Goal: Task Accomplishment & Management: Manage account settings

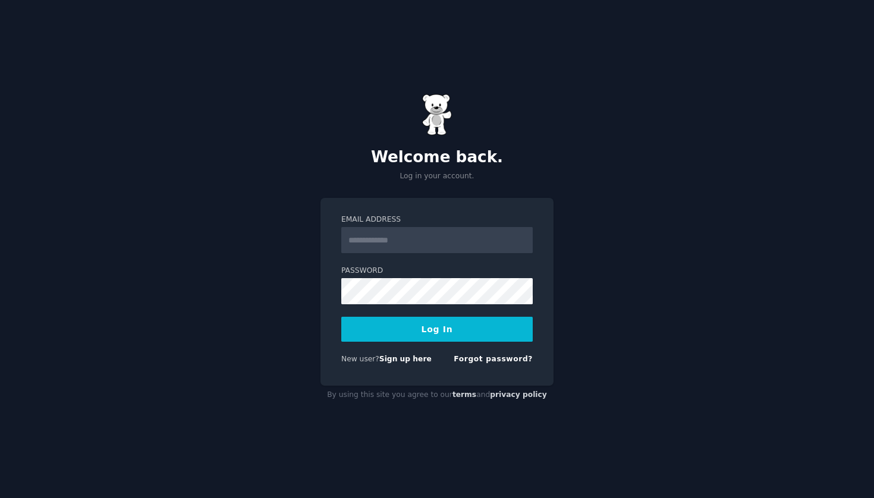
click at [461, 229] on input "Email Address" at bounding box center [436, 240] width 191 height 26
click at [634, 317] on div "Welcome back. Log in your account. Email Address Password Log In New user? Sign…" at bounding box center [437, 249] width 874 height 498
click at [489, 248] on input "Email Address" at bounding box center [436, 240] width 191 height 26
click at [606, 299] on div "Welcome back. Log in your account. Email Address Password Log In New user? Sign…" at bounding box center [437, 249] width 874 height 498
click at [409, 361] on link "Sign up here" at bounding box center [405, 359] width 52 height 8
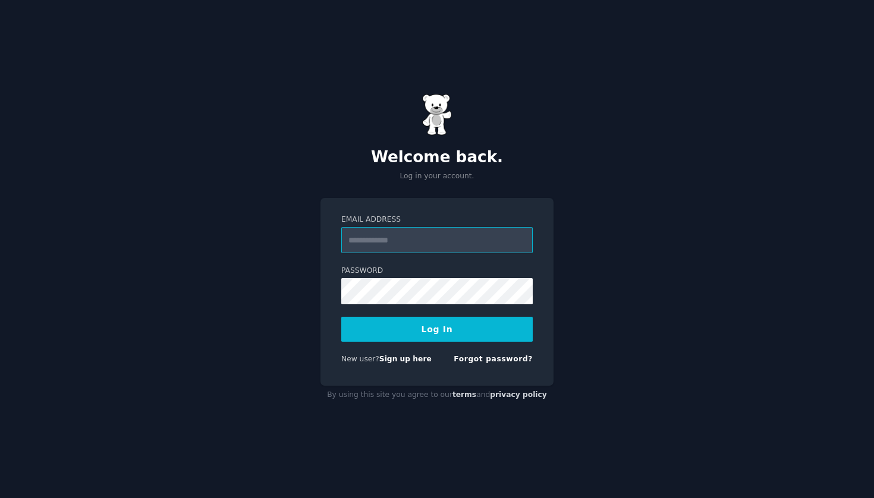
type input "**********"
click at [477, 335] on button "Log In" at bounding box center [436, 329] width 191 height 25
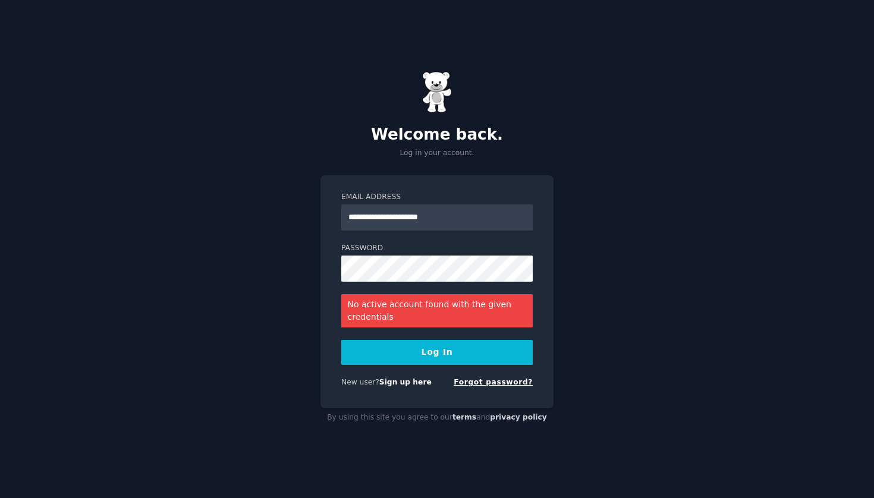
click at [494, 382] on link "Forgot password?" at bounding box center [493, 382] width 79 height 8
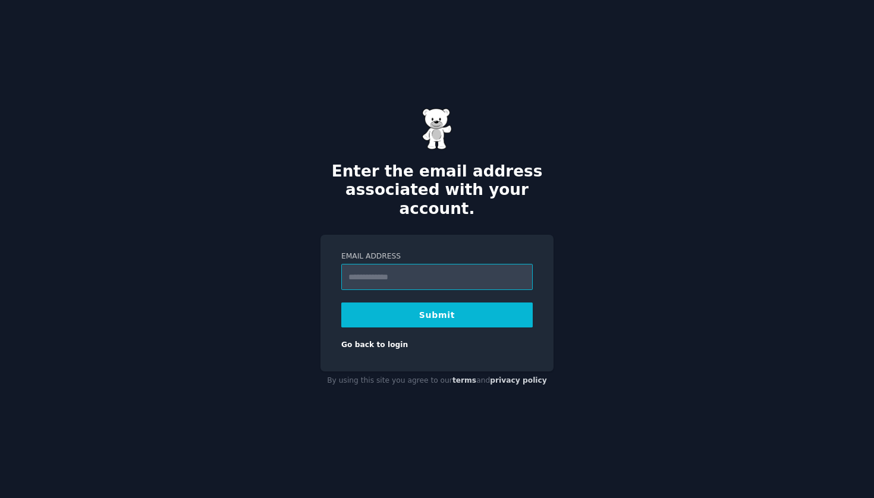
click at [431, 273] on input "Email Address" at bounding box center [436, 277] width 191 height 26
type input "**********"
click at [427, 323] on form "**********" at bounding box center [436, 300] width 191 height 99
click at [434, 318] on button "Submit" at bounding box center [436, 315] width 191 height 25
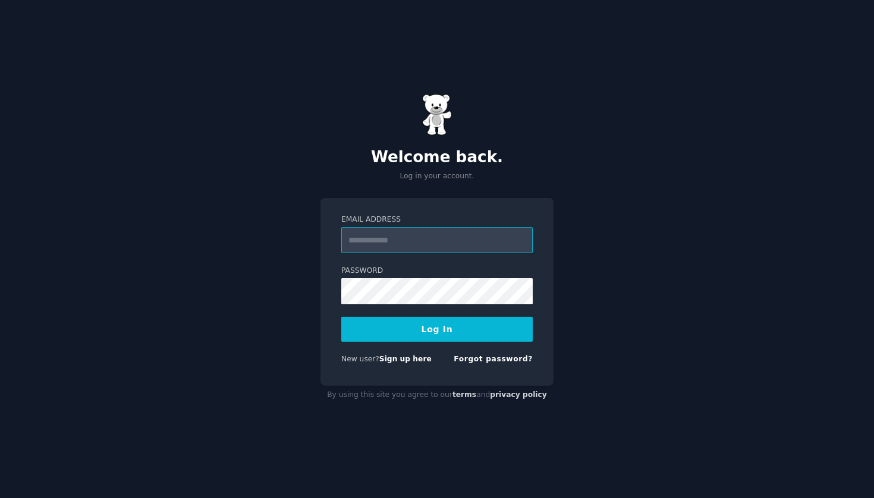
type input "**********"
click at [437, 329] on button "Log In" at bounding box center [436, 329] width 191 height 25
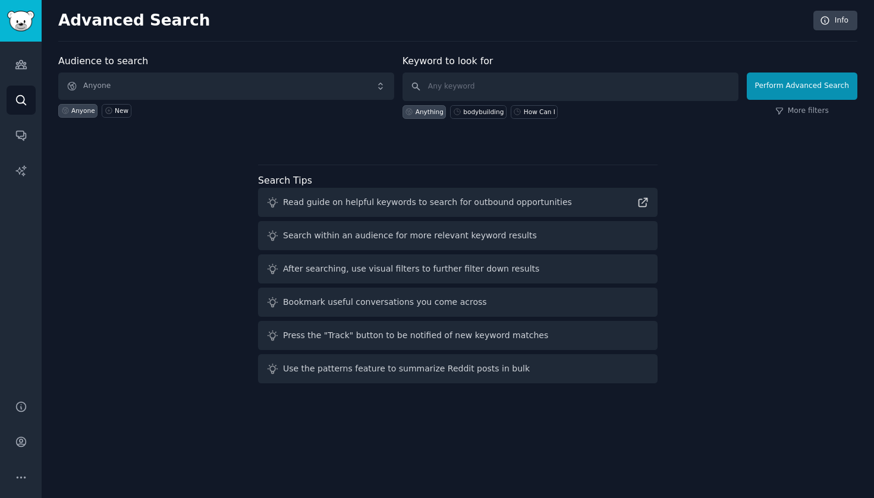
click at [216, 85] on span "Anyone" at bounding box center [226, 86] width 336 height 27
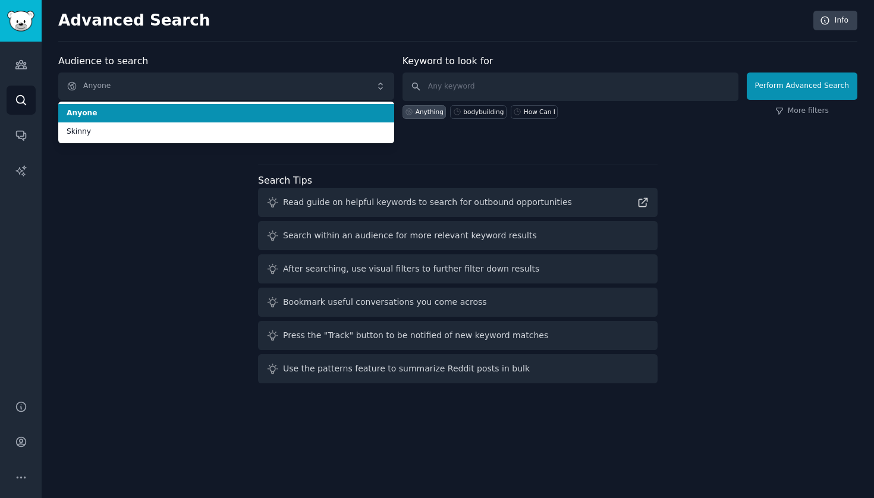
click at [216, 85] on span "Anyone" at bounding box center [226, 86] width 336 height 27
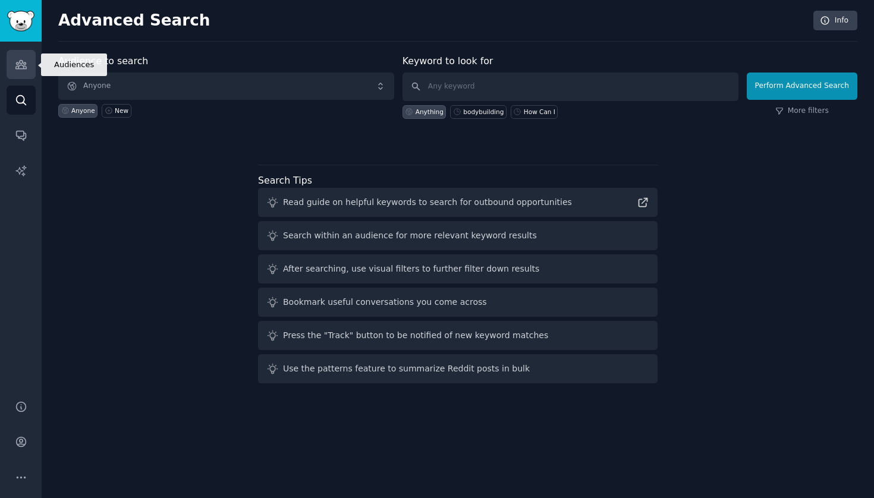
click at [22, 72] on link "Audiences" at bounding box center [21, 64] width 29 height 29
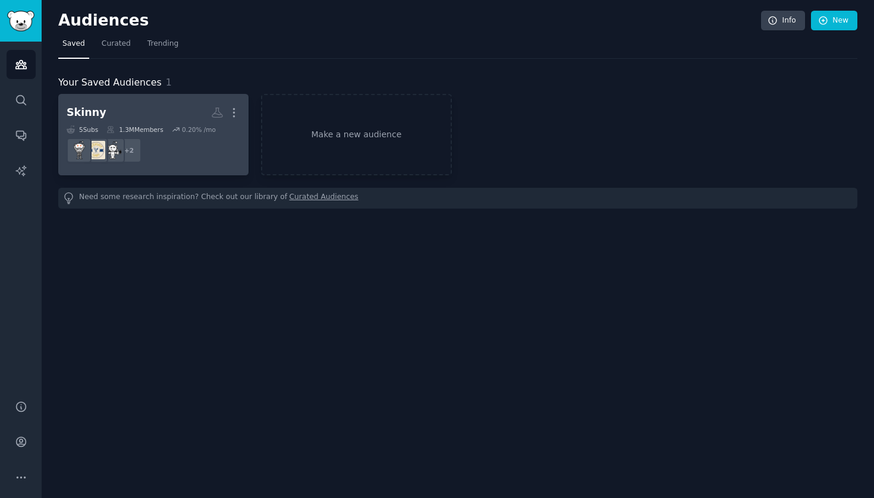
click at [191, 154] on dd "+ 2" at bounding box center [154, 150] width 174 height 33
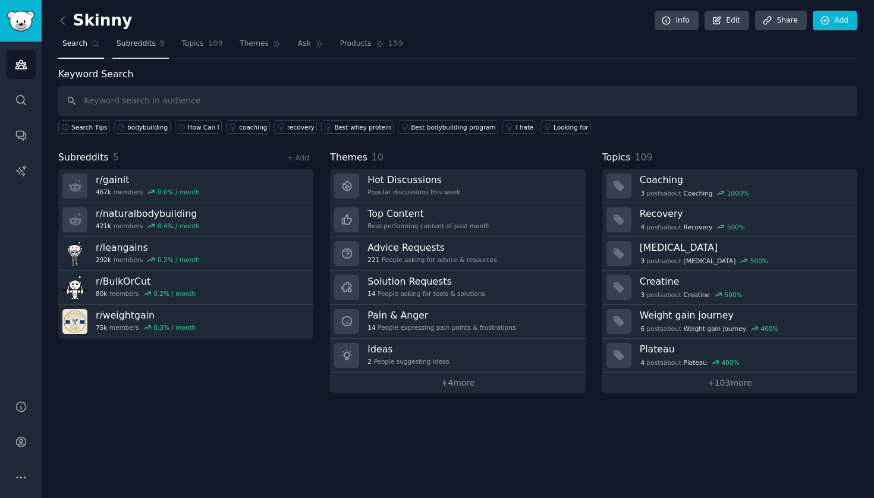
click at [136, 37] on link "Subreddits 5" at bounding box center [140, 46] width 56 height 24
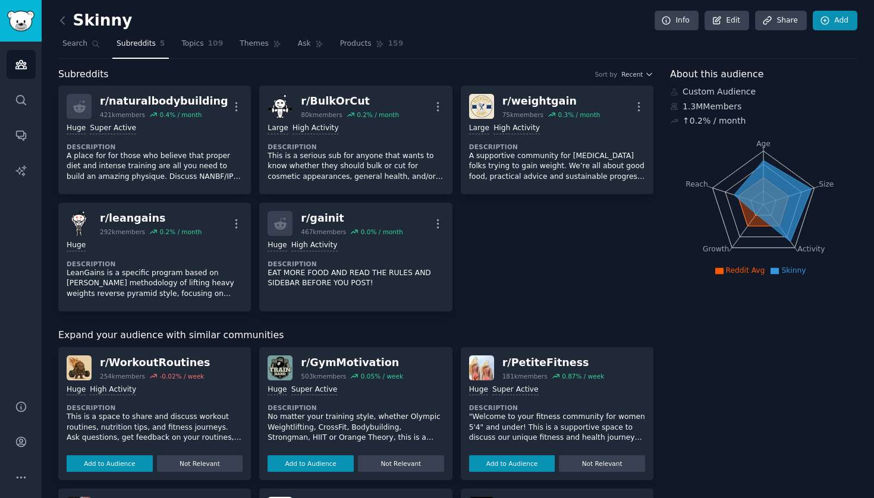
click at [838, 24] on link "Add" at bounding box center [835, 21] width 45 height 20
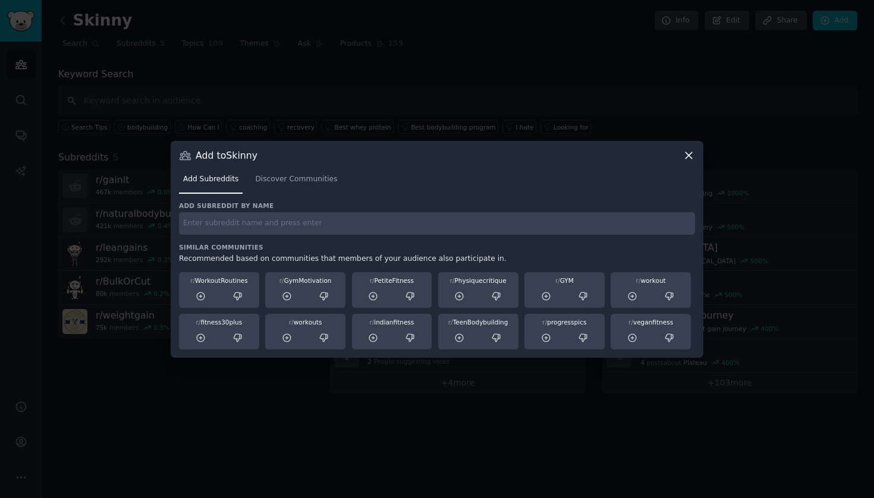
click at [439, 239] on div "Add subreddit by name Similar Communities Recommended based on communities that…" at bounding box center [437, 276] width 516 height 148
click at [443, 226] on input "text" at bounding box center [437, 223] width 516 height 23
type input "f"
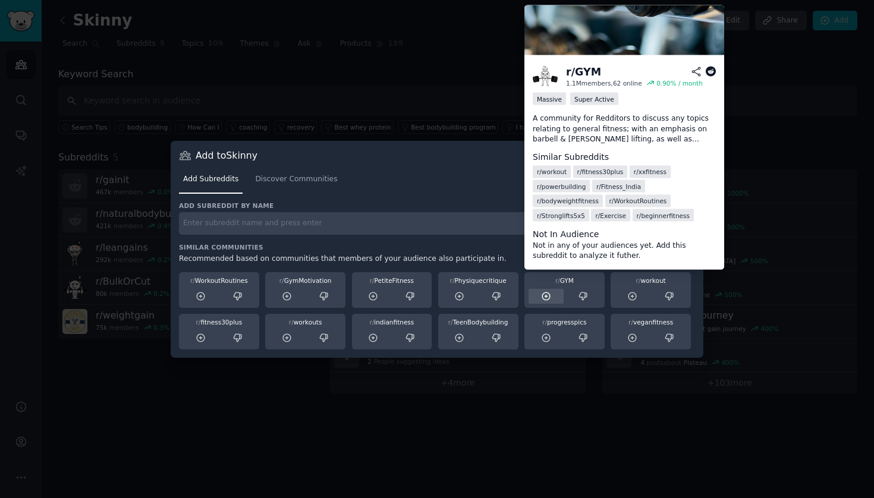
click at [542, 297] on icon at bounding box center [546, 296] width 8 height 8
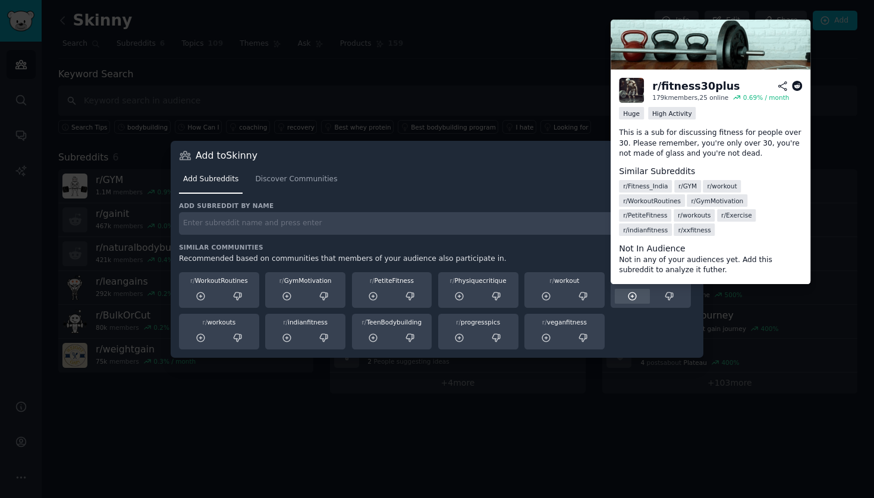
click at [631, 295] on icon at bounding box center [632, 296] width 11 height 11
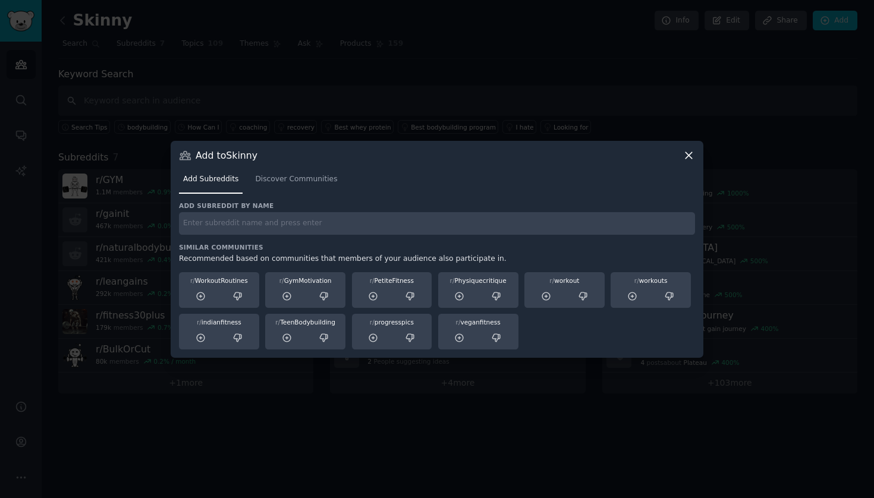
click at [690, 151] on icon at bounding box center [688, 155] width 12 height 12
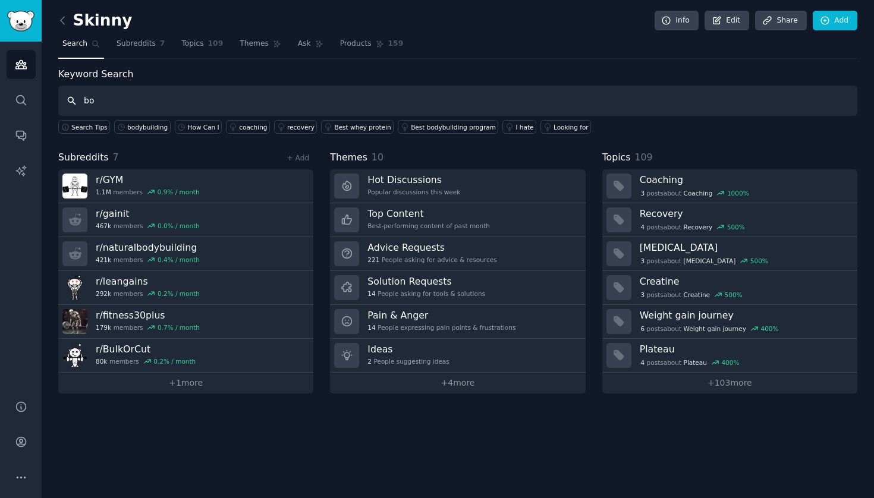
type input "b"
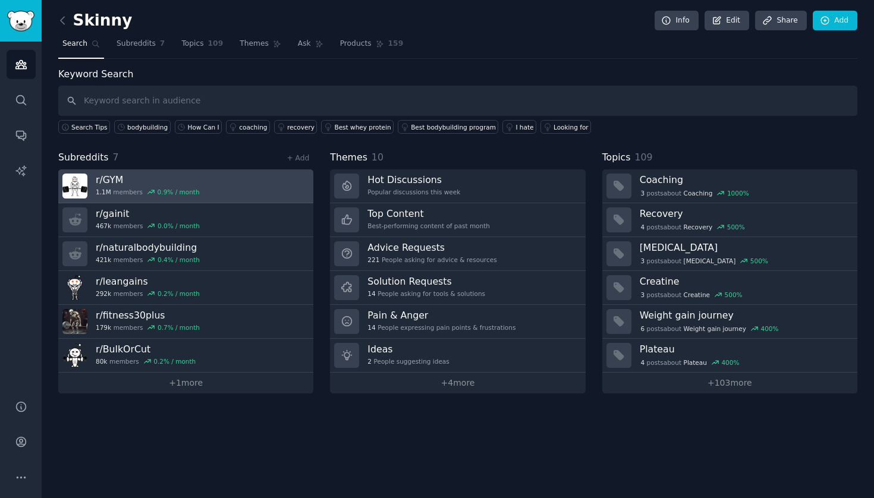
click at [210, 182] on link "r/ GYM 1.1M members 0.9 % / month" at bounding box center [185, 186] width 255 height 34
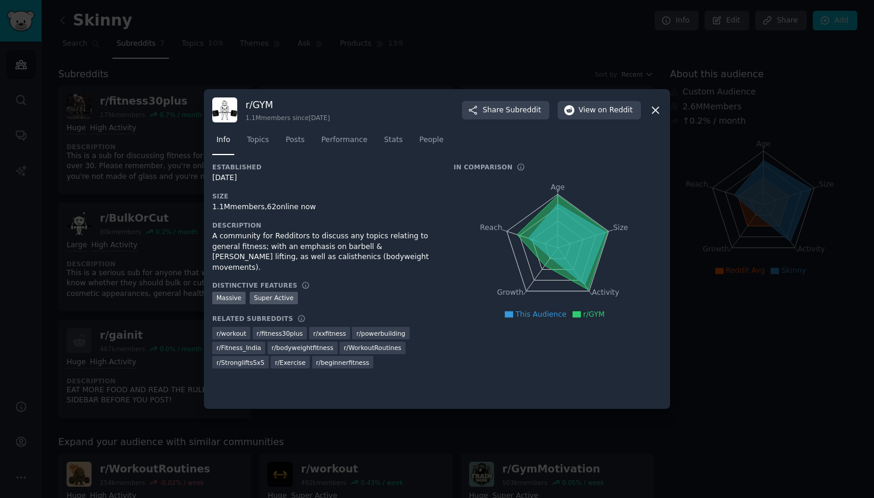
click at [339, 358] on span "r/ beginnerfitness" at bounding box center [342, 362] width 53 height 8
click at [354, 358] on span "r/ beginnerfitness" at bounding box center [342, 362] width 53 height 8
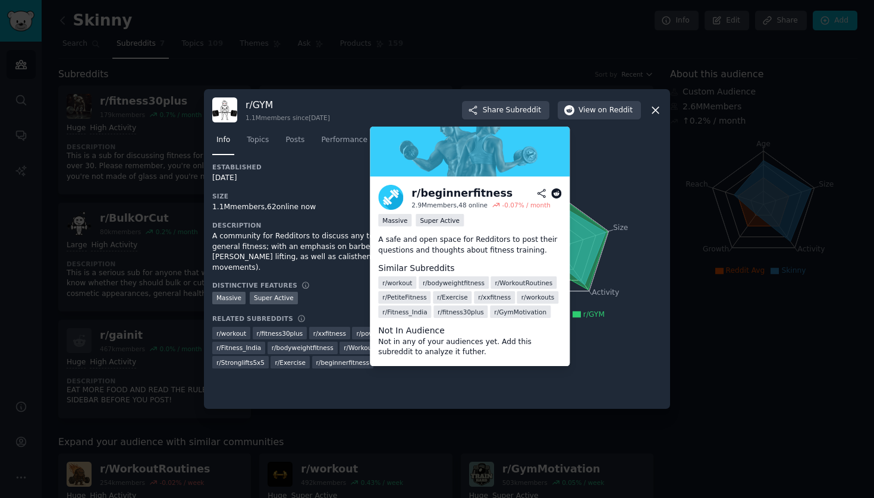
click at [397, 205] on img at bounding box center [390, 197] width 25 height 25
click at [438, 191] on div "r/ beginnerfitness" at bounding box center [461, 193] width 101 height 15
click at [455, 191] on div "r/ beginnerfitness" at bounding box center [461, 193] width 101 height 15
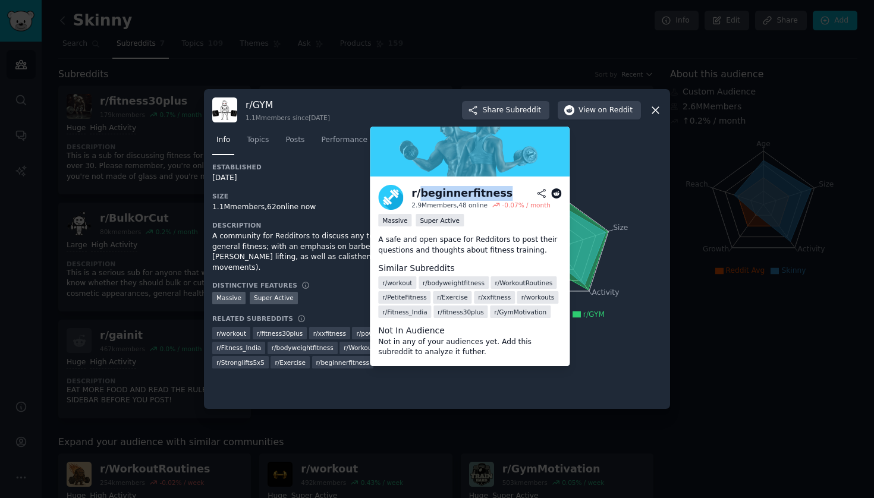
click at [455, 191] on div "r/ beginnerfitness" at bounding box center [461, 193] width 101 height 15
copy h2 "r/ beginnerfitness"
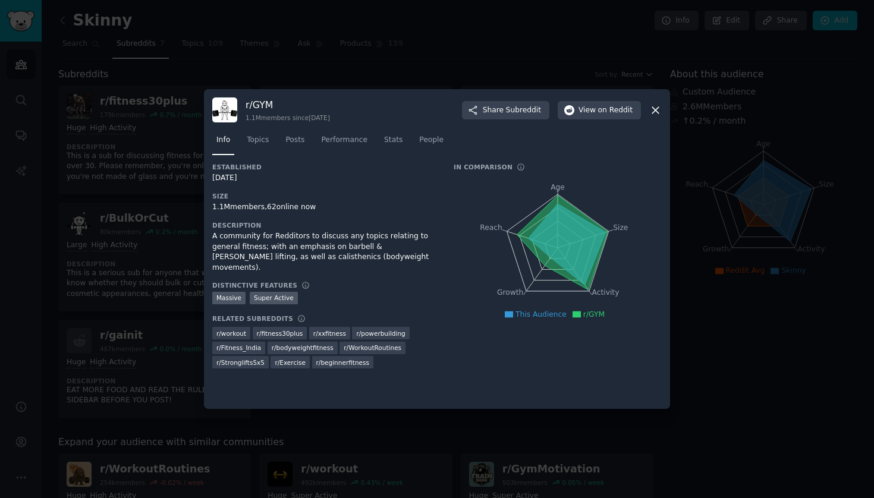
click at [276, 40] on div at bounding box center [437, 249] width 874 height 498
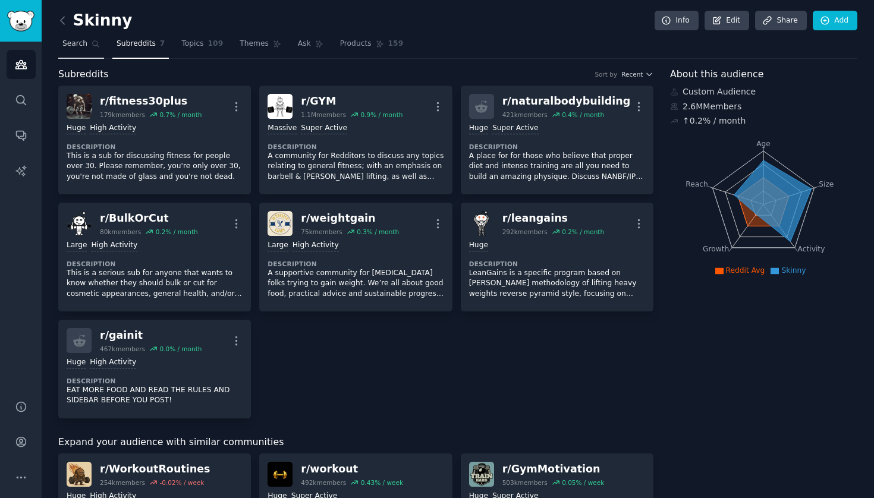
click at [81, 43] on span "Search" at bounding box center [74, 44] width 25 height 11
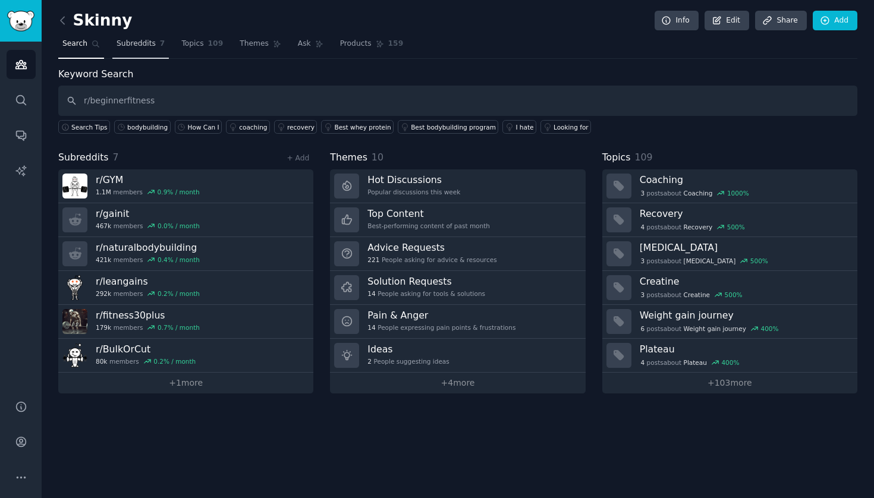
type input "r/beginnerfitness"
click at [137, 44] on span "Subreddits" at bounding box center [136, 44] width 39 height 11
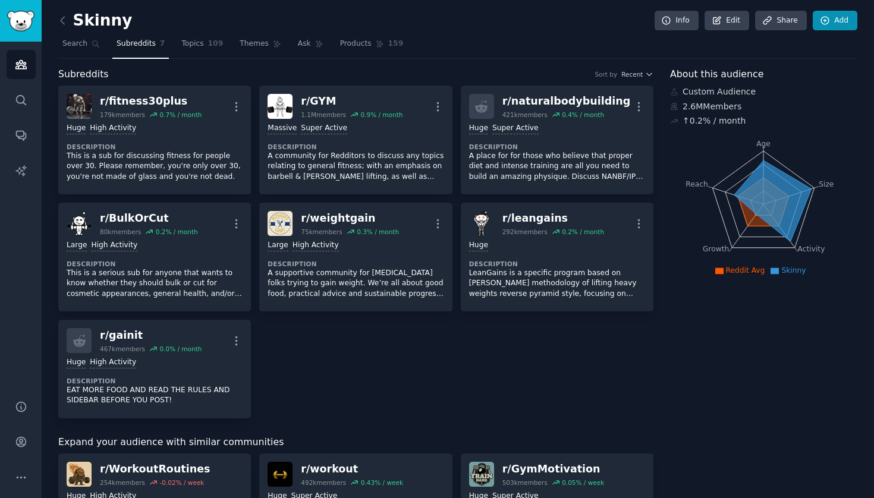
click at [833, 26] on link "Add" at bounding box center [835, 21] width 45 height 20
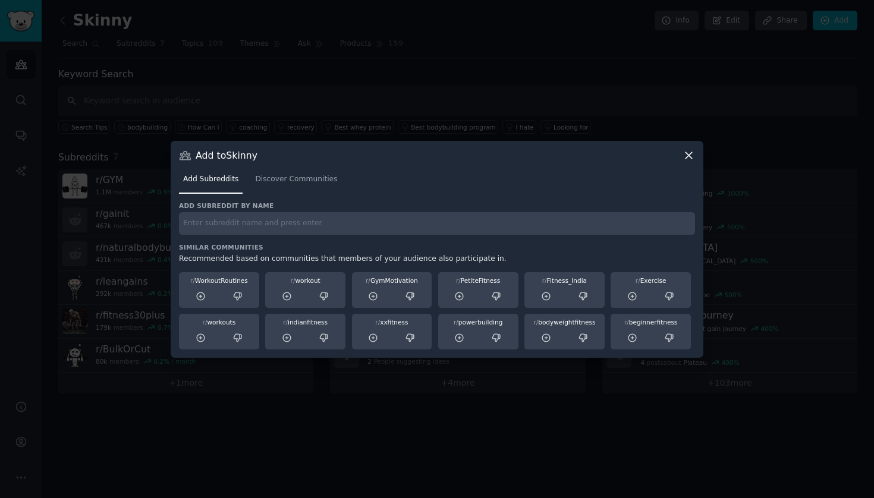
click at [342, 231] on input "text" at bounding box center [437, 223] width 516 height 23
paste input "r/beginnerfitness"
click at [487, 221] on input "r/beginnerfitness" at bounding box center [437, 223] width 516 height 23
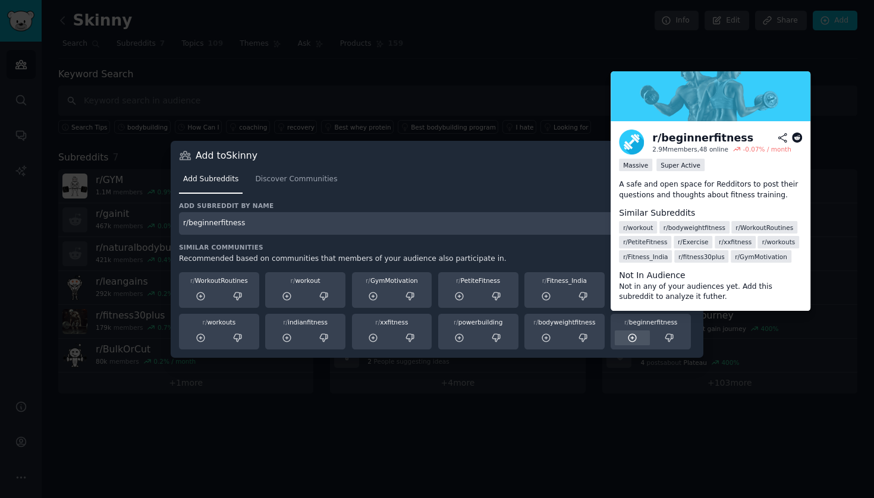
click at [629, 339] on icon at bounding box center [632, 338] width 11 height 11
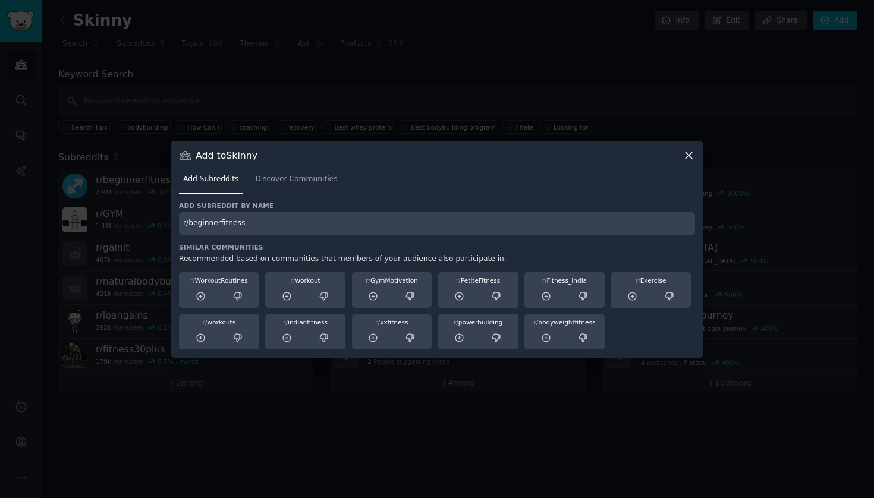
drag, startPoint x: 273, startPoint y: 229, endPoint x: 175, endPoint y: 218, distance: 99.3
click at [175, 218] on div "Add to Skinny Add Subreddits Discover Communities Add subreddit by name r/begin…" at bounding box center [437, 249] width 533 height 217
type input "nutrition fitness"
click at [287, 185] on link "Discover Communities" at bounding box center [296, 182] width 90 height 24
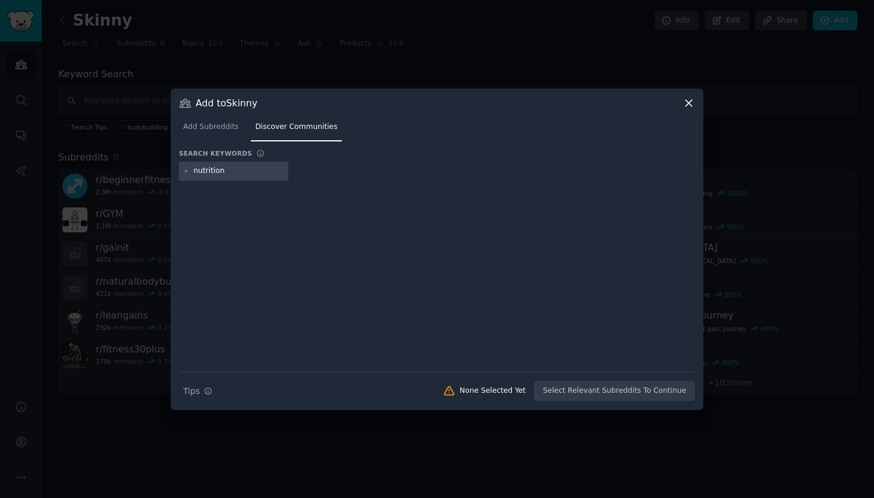
type input "nutrition"
click at [188, 173] on icon at bounding box center [186, 171] width 7 height 7
click at [242, 167] on input "nutrition" at bounding box center [239, 171] width 90 height 11
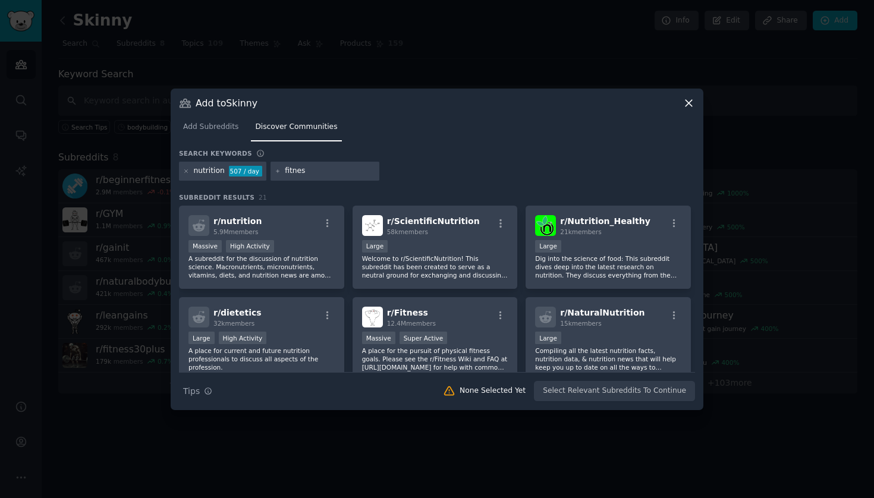
type input "fitness"
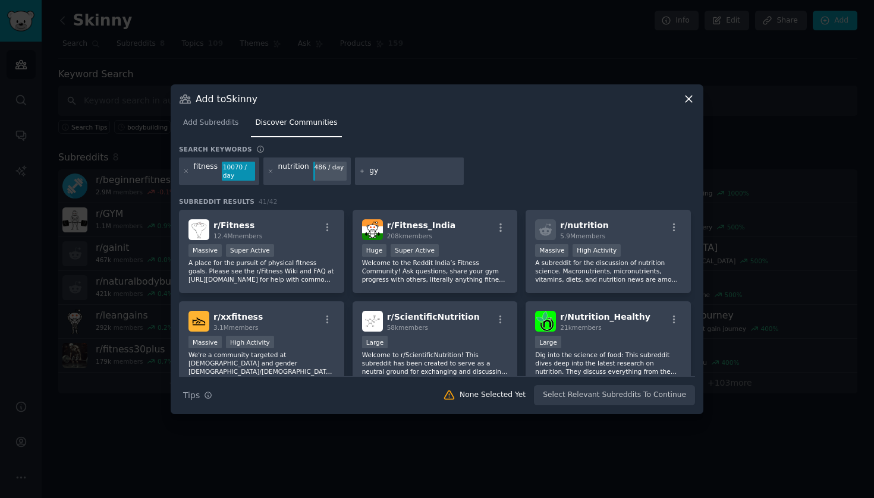
type input "gym"
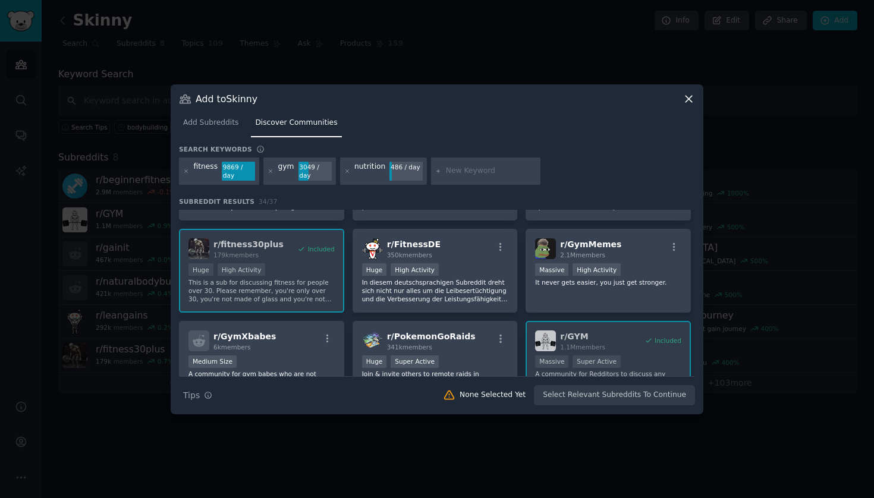
scroll to position [251, 0]
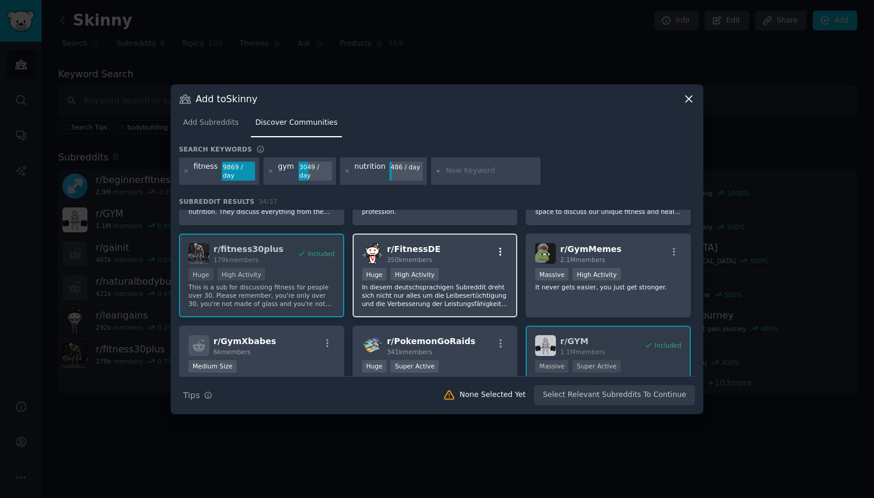
click at [501, 250] on icon "button" at bounding box center [500, 252] width 11 height 11
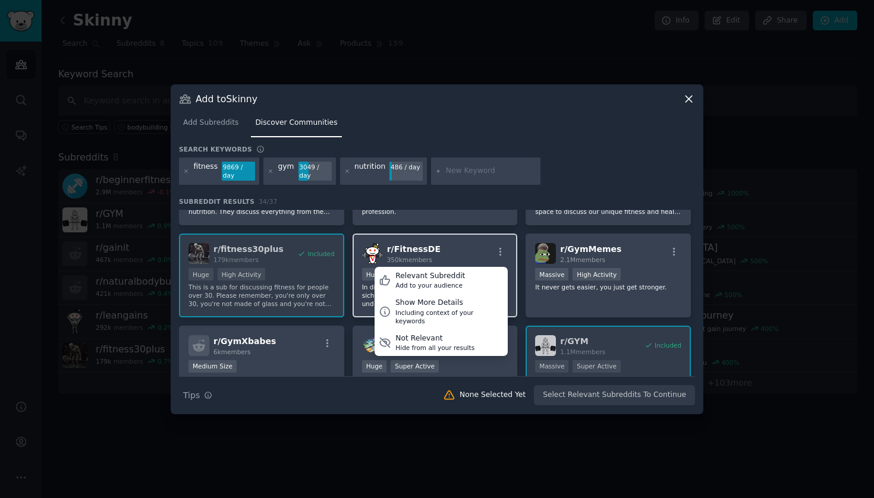
click at [467, 256] on div "r/ FitnessDE 350k members Relevant Subreddit Add to your audience Show More Det…" at bounding box center [435, 253] width 146 height 21
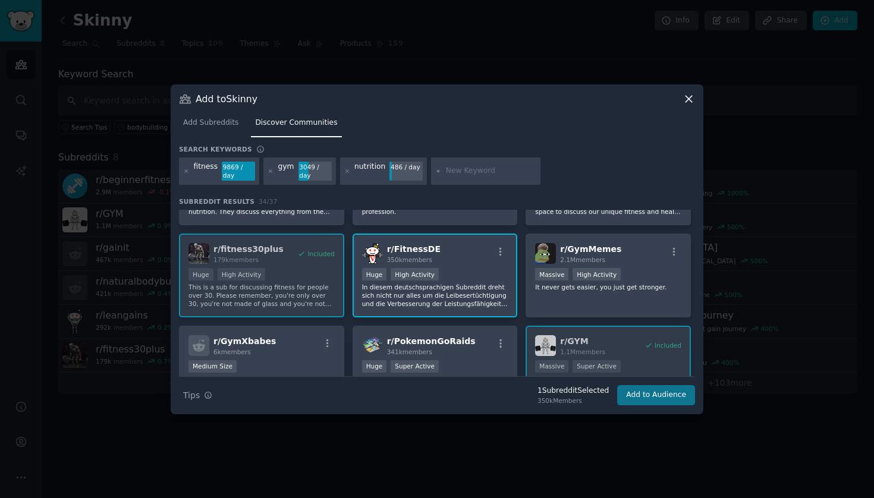
click at [654, 398] on button "Add to Audience" at bounding box center [656, 395] width 78 height 20
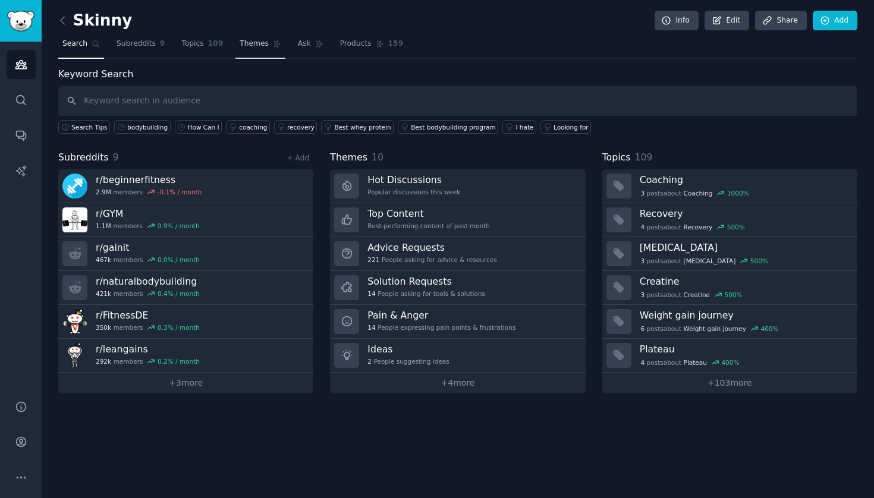
click at [245, 46] on span "Themes" at bounding box center [254, 44] width 29 height 11
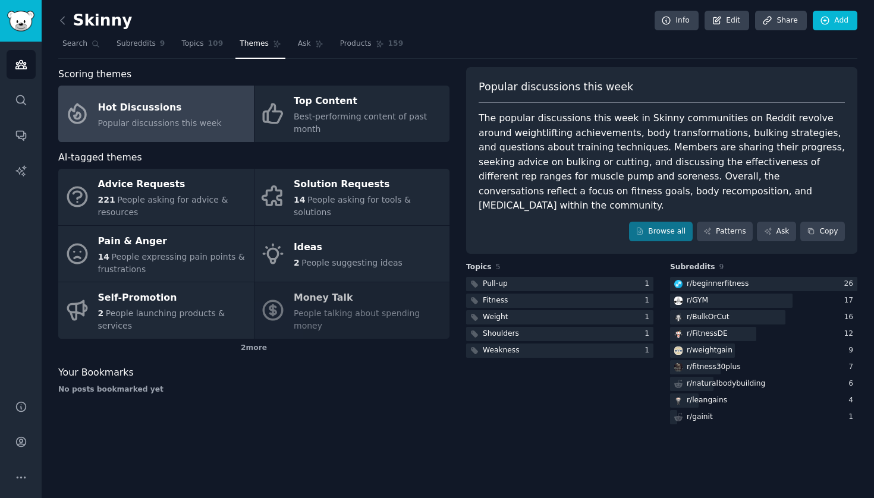
click at [395, 141] on div "Scoring themes Hot Discussions Popular discussions this week Top Content Best-p…" at bounding box center [253, 247] width 391 height 360
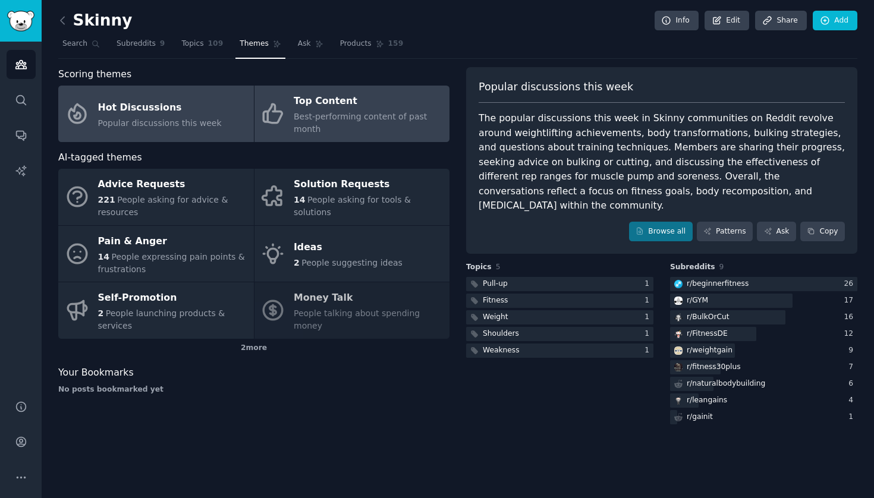
click at [392, 125] on div "Best-performing content of past month" at bounding box center [369, 123] width 150 height 25
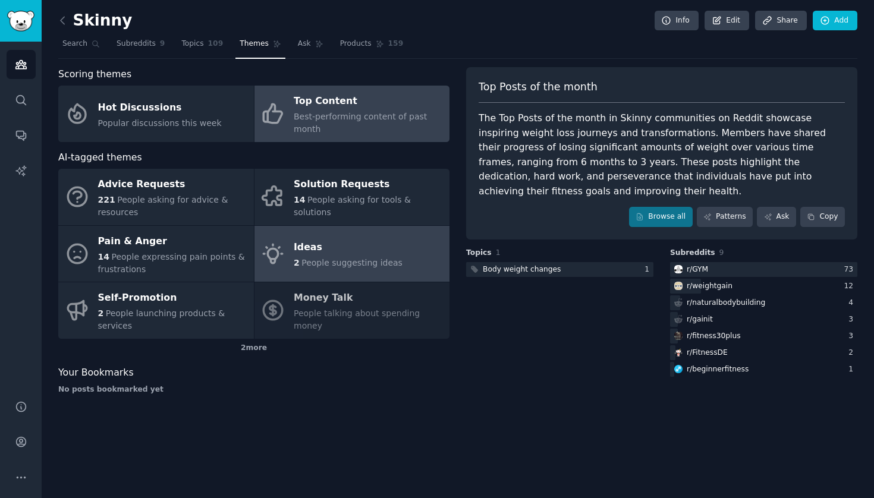
click at [391, 253] on div "Ideas" at bounding box center [348, 247] width 109 height 19
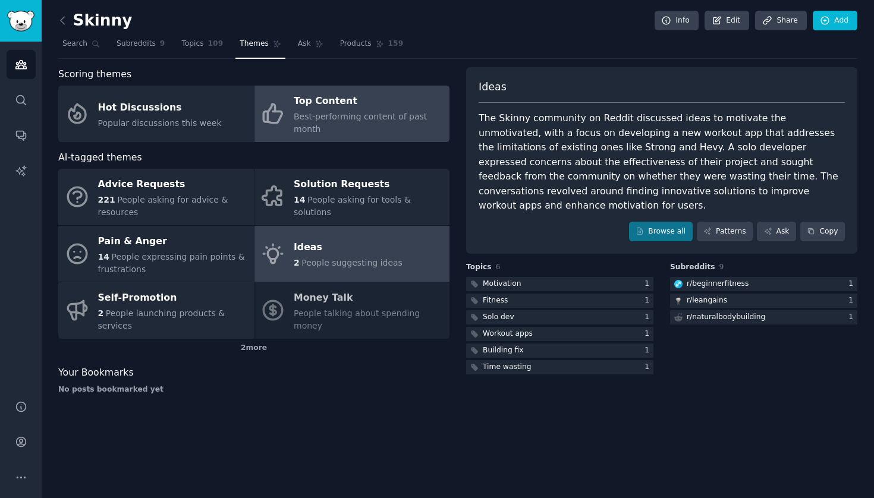
click at [411, 127] on div "Best-performing content of past month" at bounding box center [369, 123] width 150 height 25
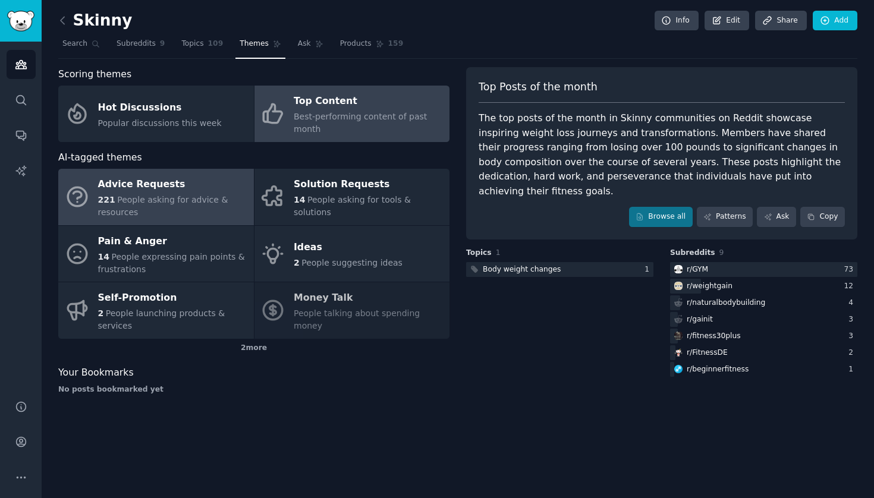
click at [192, 202] on span "People asking for advice & resources" at bounding box center [163, 206] width 130 height 22
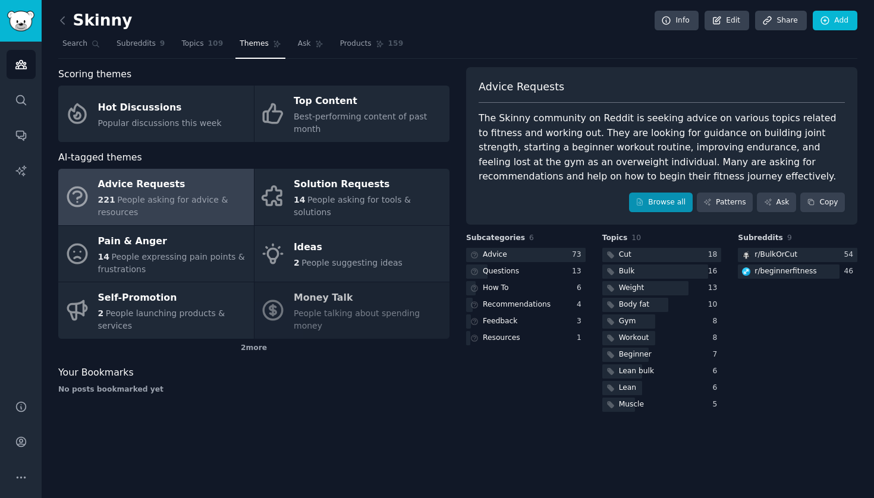
click at [675, 203] on link "Browse all" at bounding box center [661, 203] width 64 height 20
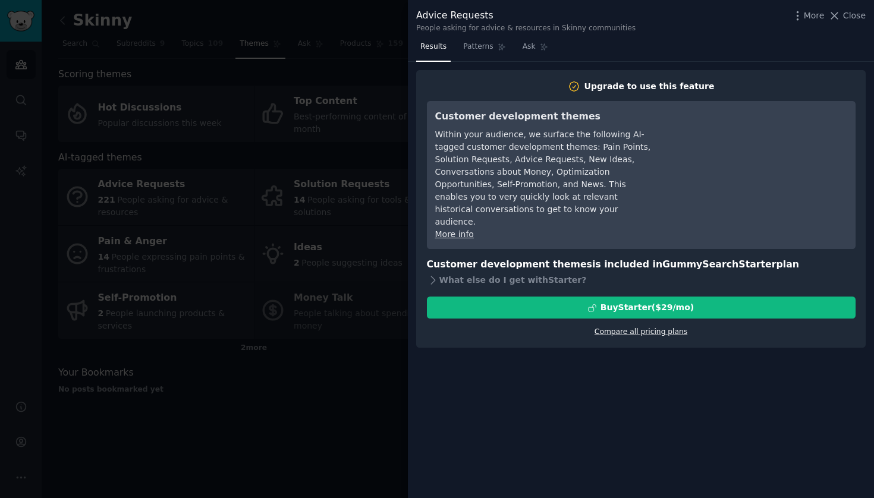
click at [657, 328] on link "Compare all pricing plans" at bounding box center [640, 332] width 93 height 8
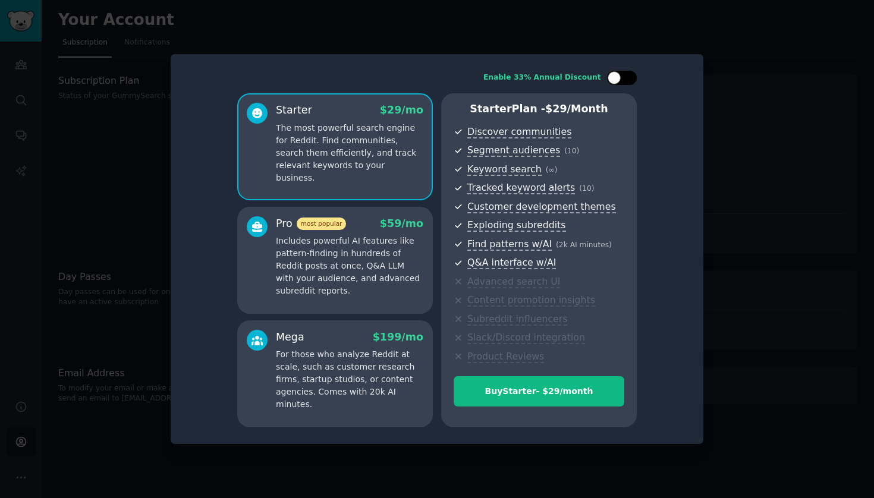
click at [618, 79] on div at bounding box center [613, 77] width 13 height 13
click at [619, 79] on div at bounding box center [616, 78] width 8 height 6
checkbox input "false"
click at [709, 165] on div at bounding box center [437, 249] width 874 height 498
click at [376, 235] on div "Pro most popular $ 59 /mo Includes powerful AI features like pattern-finding in…" at bounding box center [349, 256] width 147 height 81
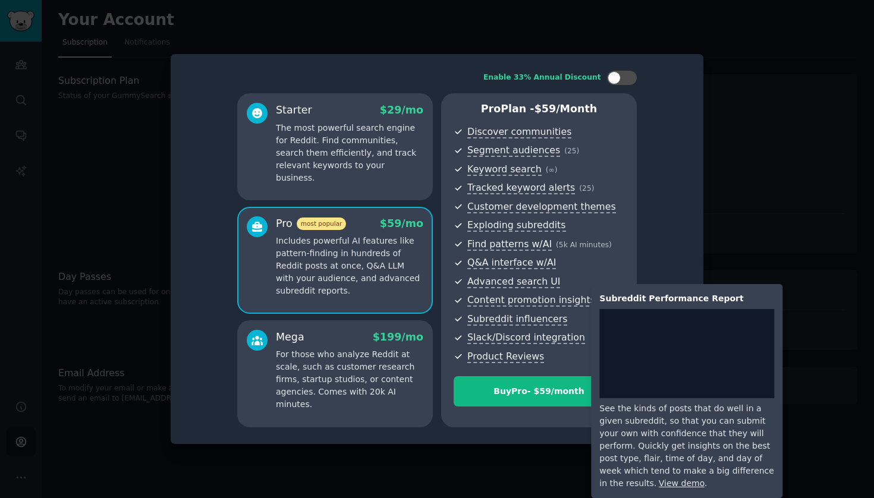
click at [514, 302] on span "Content promotion insights" at bounding box center [531, 300] width 128 height 12
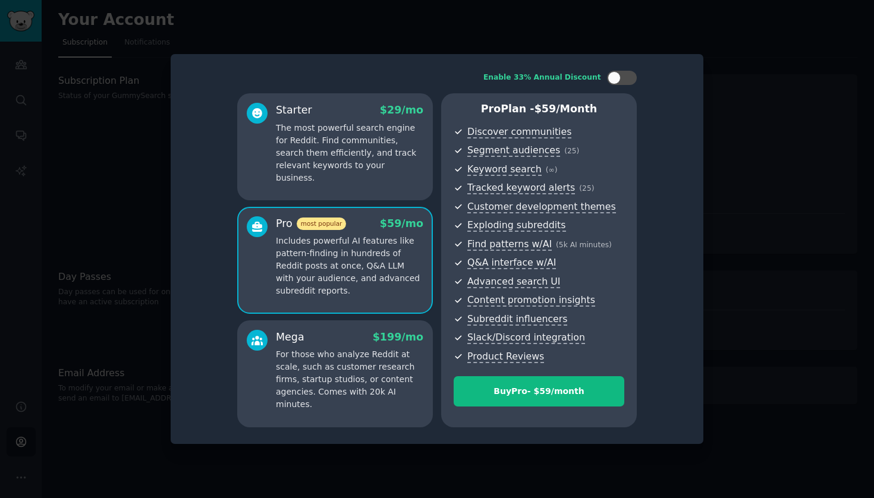
click at [351, 142] on p "The most powerful search engine for Reddit. Find communities, search them effic…" at bounding box center [349, 153] width 147 height 62
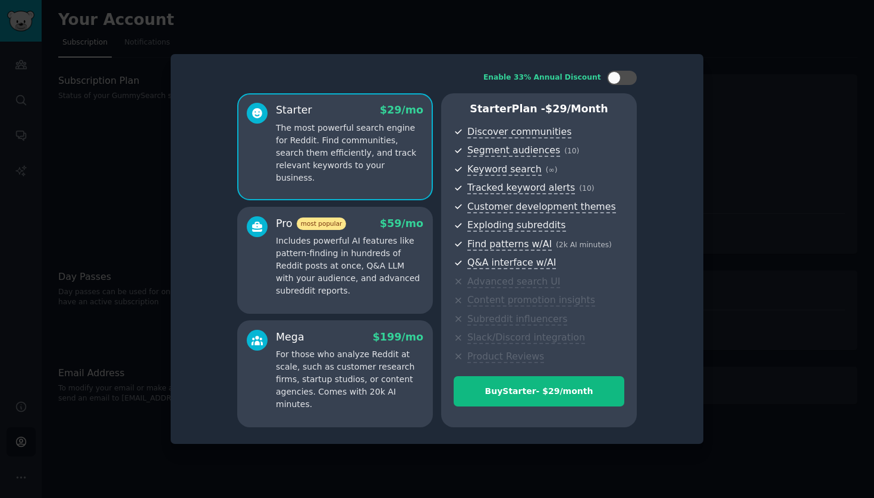
click at [335, 260] on p "Includes powerful AI features like pattern-finding in hundreds of Reddit posts …" at bounding box center [349, 266] width 147 height 62
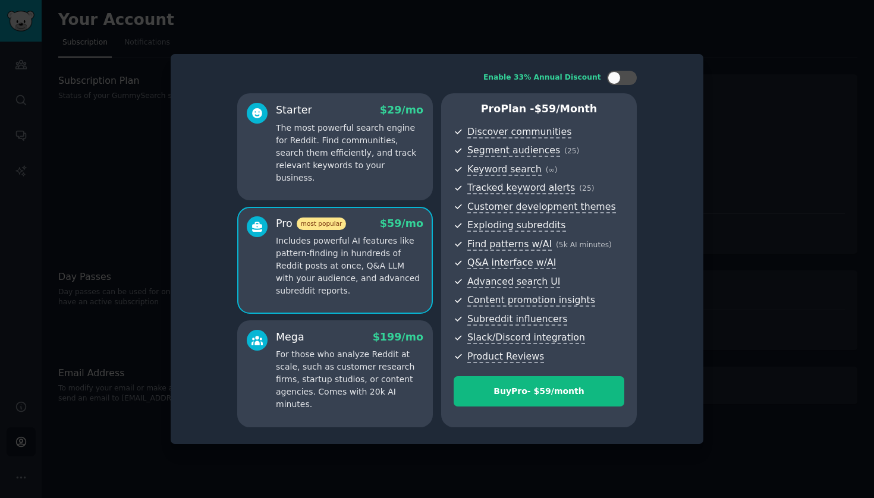
click at [327, 163] on p "The most powerful search engine for Reddit. Find communities, search them effic…" at bounding box center [349, 153] width 147 height 62
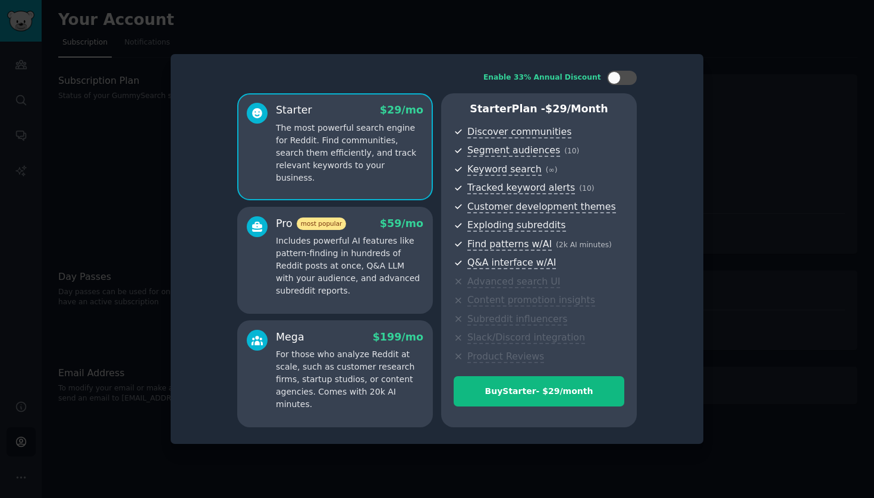
click at [332, 267] on p "Includes powerful AI features like pattern-finding in hundreds of Reddit posts …" at bounding box center [349, 266] width 147 height 62
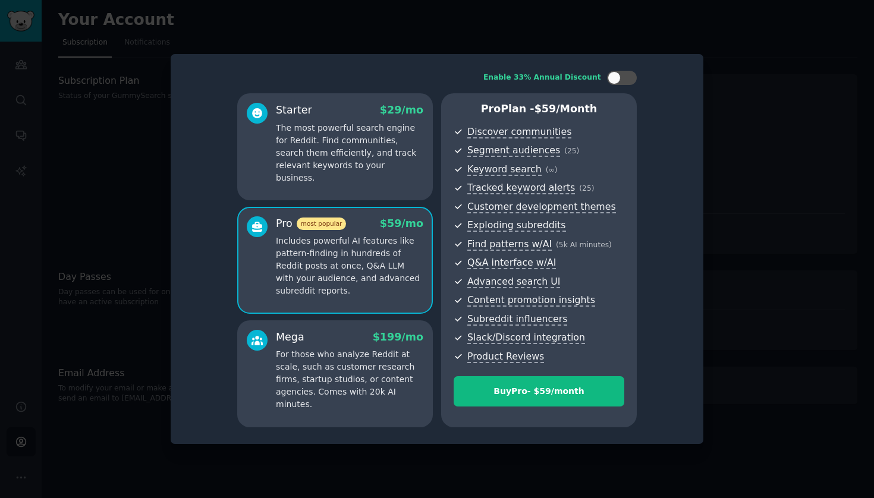
click at [373, 380] on p "For those who analyze Reddit at scale, such as customer research firms, startup…" at bounding box center [349, 379] width 147 height 62
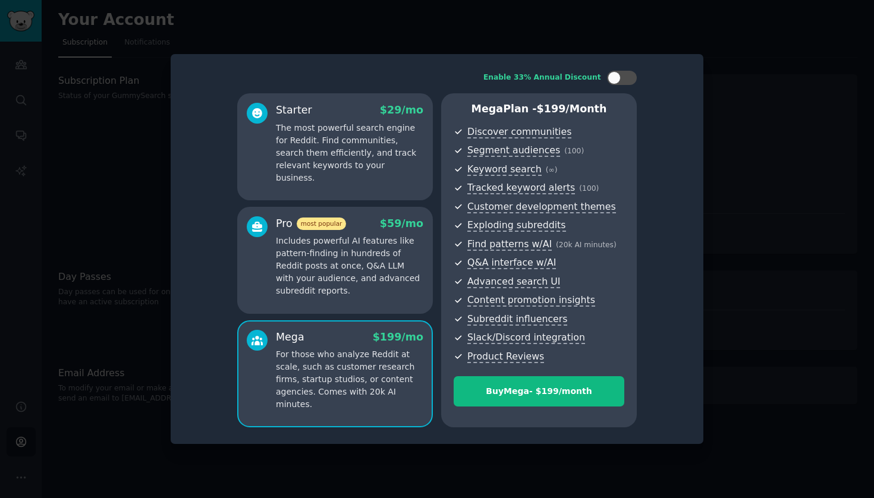
click at [372, 179] on div "Starter $ 29 /mo The most powerful search engine for Reddit. Find communities, …" at bounding box center [335, 146] width 196 height 107
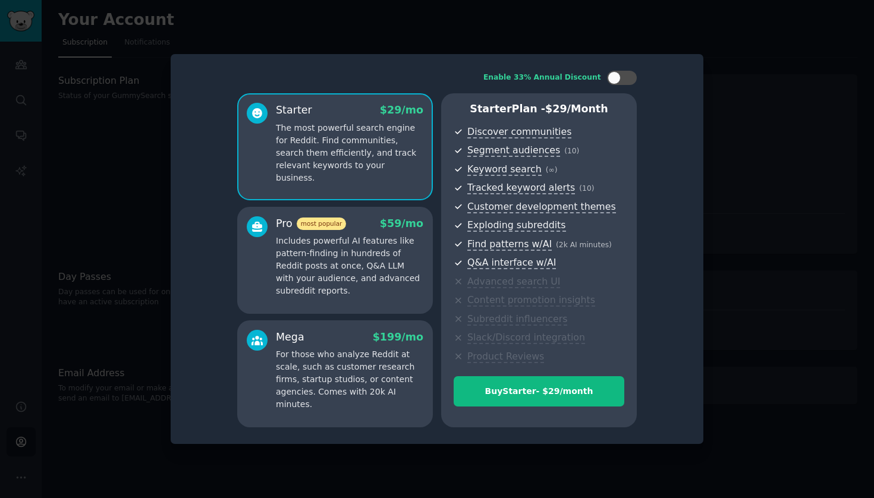
click at [336, 383] on p "For those who analyze Reddit at scale, such as customer research firms, startup…" at bounding box center [349, 379] width 147 height 62
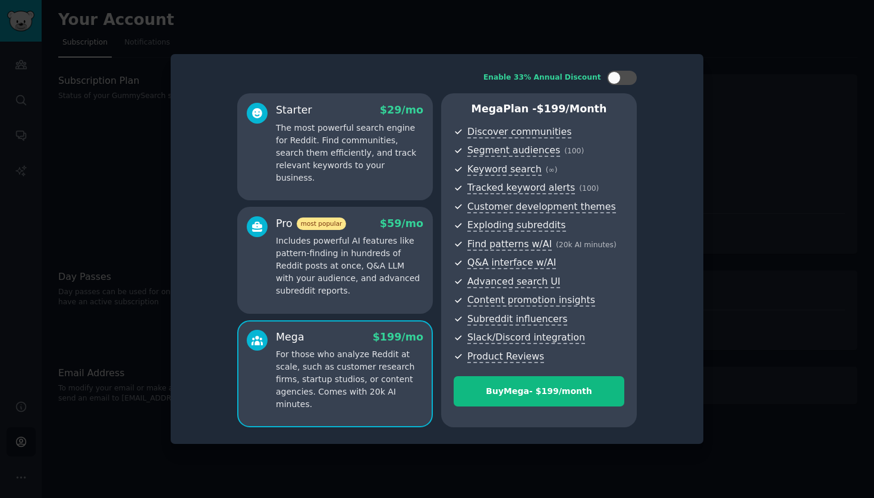
click at [757, 259] on div at bounding box center [437, 249] width 874 height 498
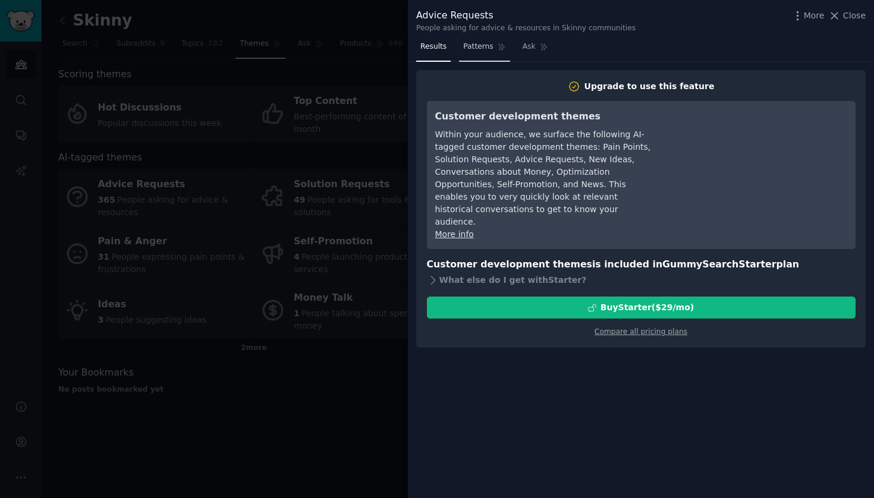
click at [488, 45] on span "Patterns" at bounding box center [478, 47] width 30 height 11
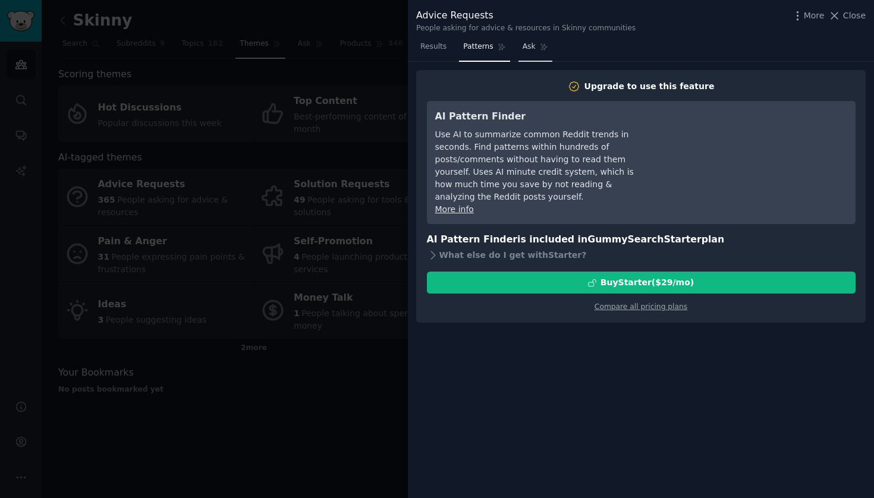
click at [526, 44] on span "Ask" at bounding box center [528, 47] width 13 height 11
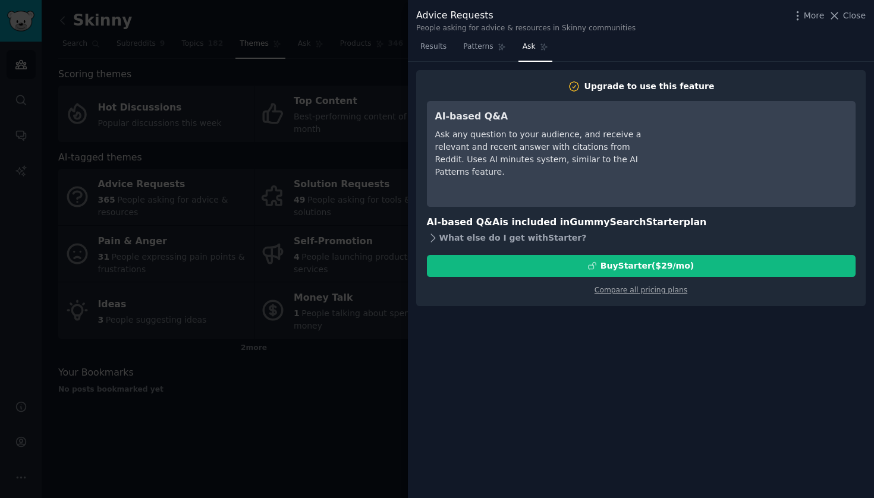
click at [436, 236] on icon at bounding box center [433, 238] width 12 height 12
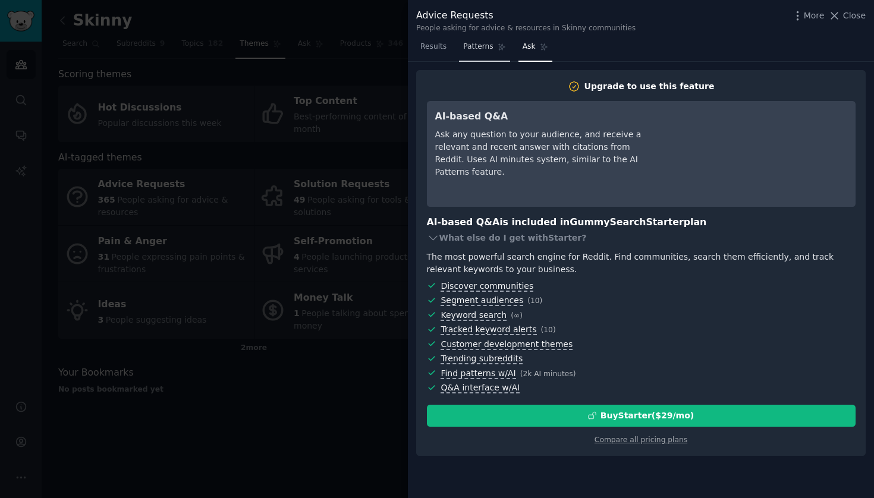
click at [486, 45] on span "Patterns" at bounding box center [478, 47] width 30 height 11
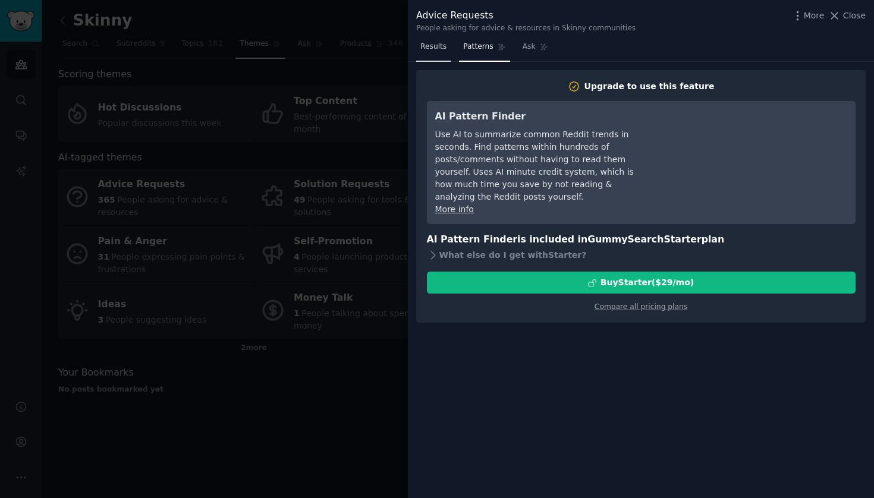
click at [438, 54] on link "Results" at bounding box center [433, 49] width 34 height 24
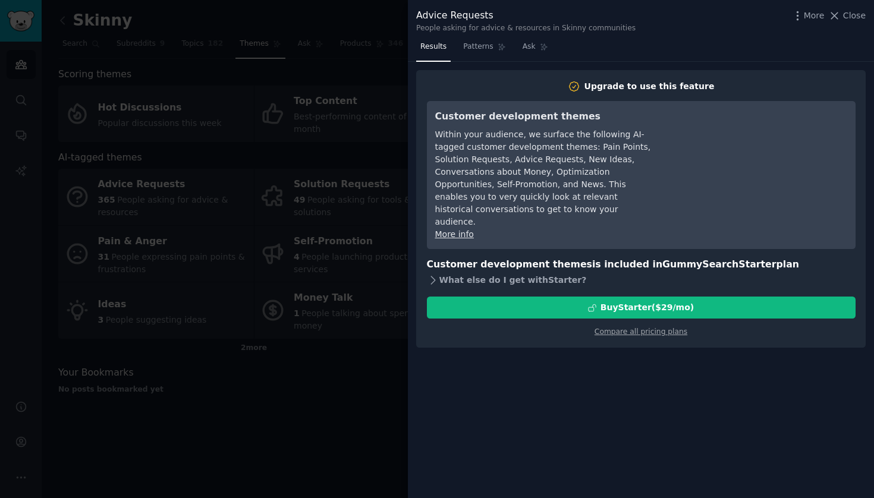
click at [435, 274] on icon at bounding box center [433, 280] width 12 height 12
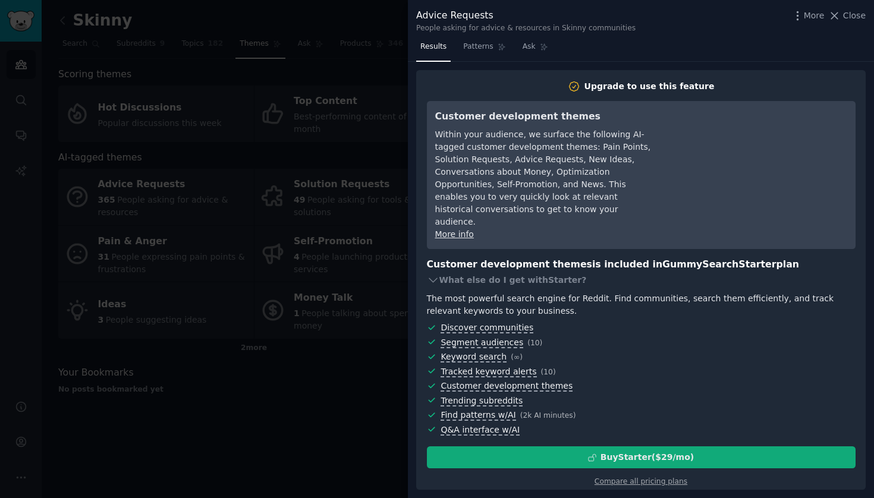
click at [631, 451] on div "Buy Starter ($ 29 /mo )" at bounding box center [646, 457] width 93 height 12
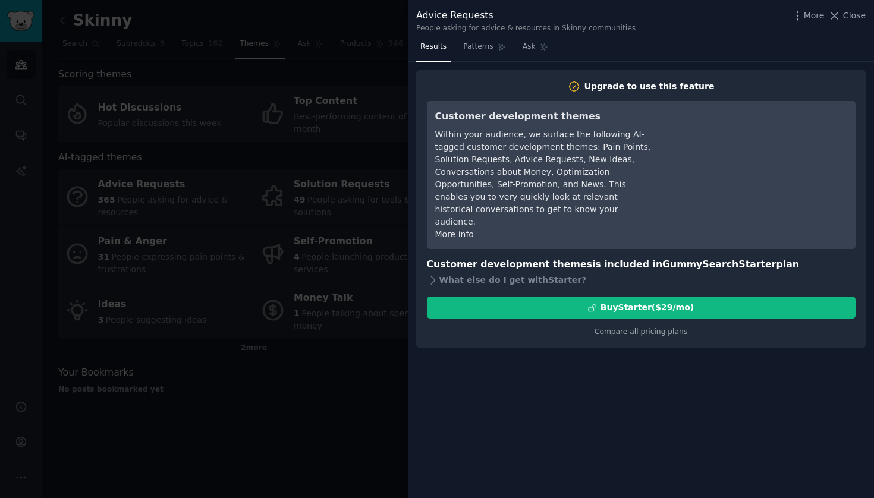
click at [248, 140] on div at bounding box center [437, 249] width 874 height 498
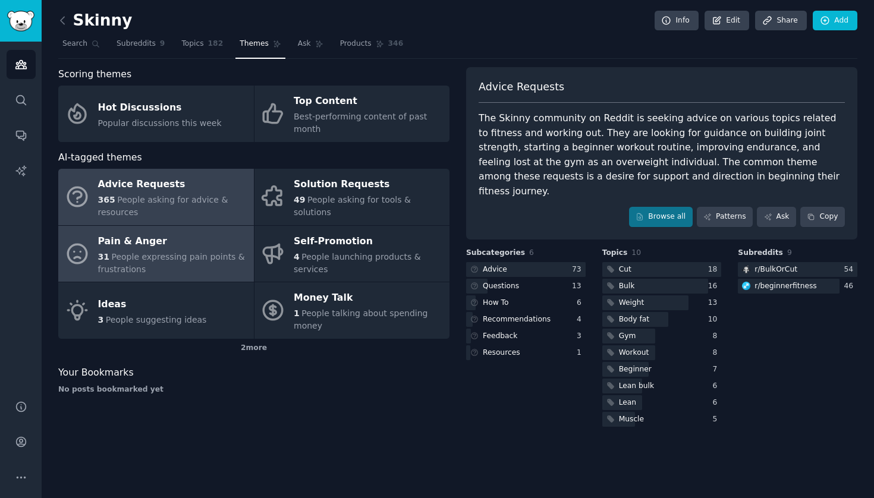
click at [206, 251] on div "31 People expressing pain points & frustrations" at bounding box center [173, 263] width 150 height 25
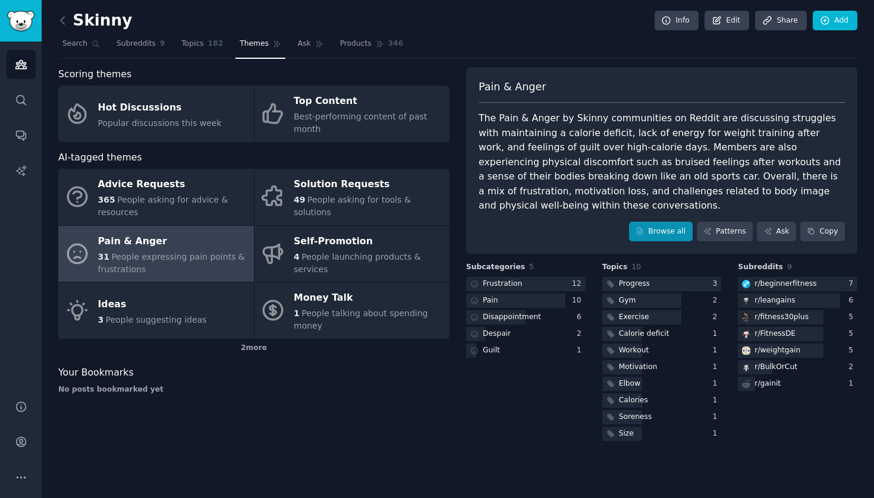
click at [673, 222] on link "Browse all" at bounding box center [661, 232] width 64 height 20
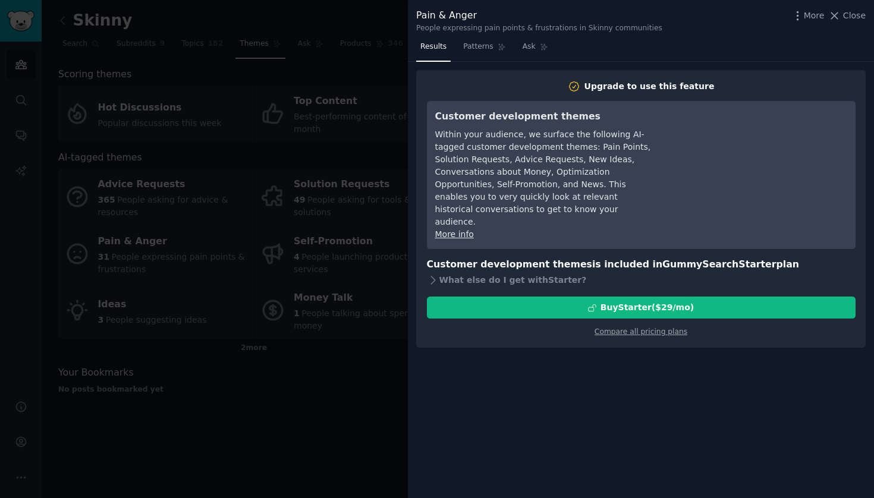
click at [384, 127] on div at bounding box center [437, 249] width 874 height 498
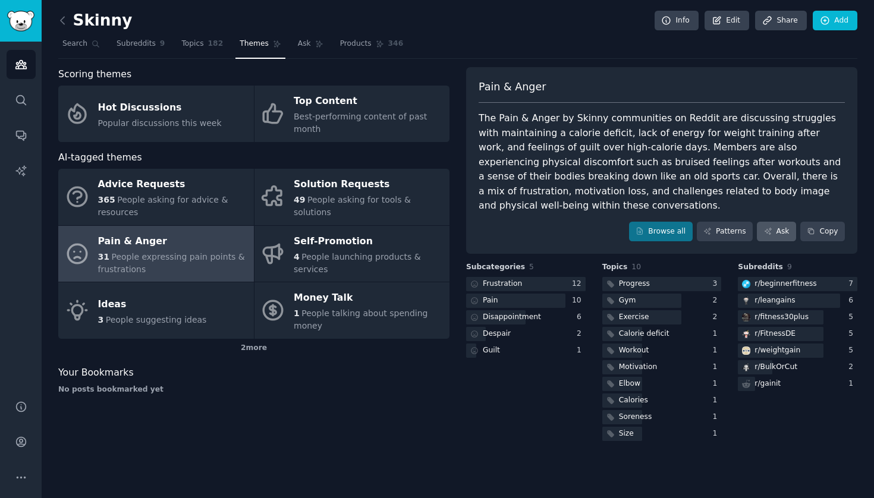
click at [785, 222] on link "Ask" at bounding box center [776, 232] width 39 height 20
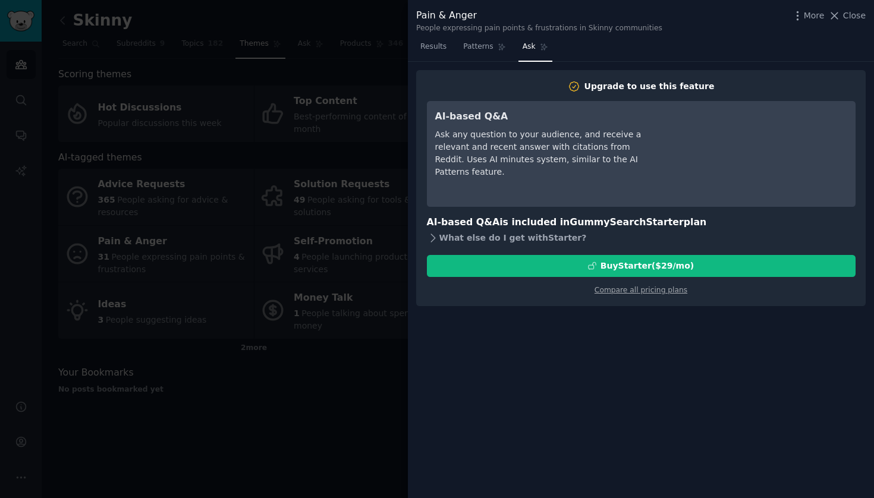
click at [484, 241] on div "What else do I get with Starter ?" at bounding box center [641, 238] width 429 height 17
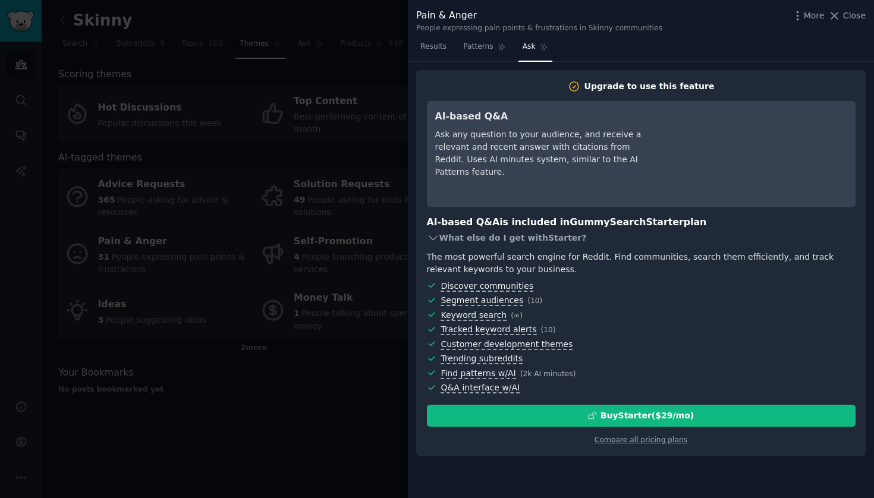
click at [484, 241] on div "What else do I get with Starter ?" at bounding box center [641, 238] width 429 height 17
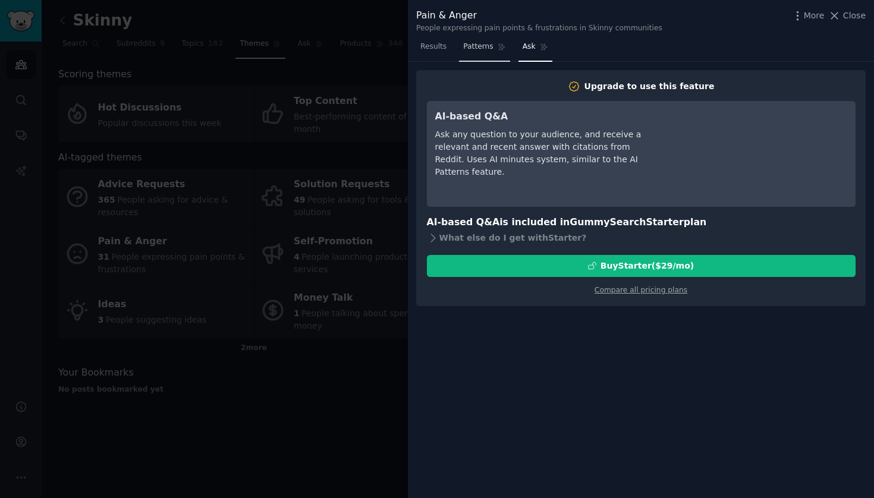
click at [482, 56] on link "Patterns" at bounding box center [484, 49] width 51 height 24
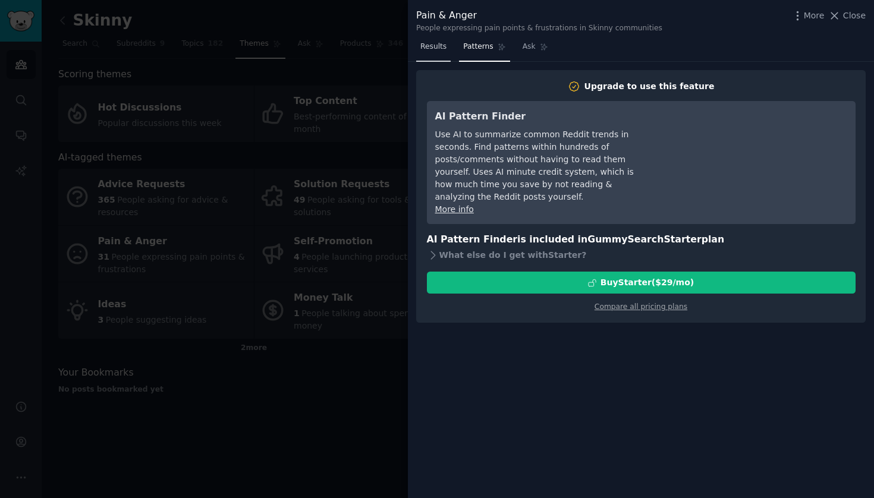
click at [435, 49] on span "Results" at bounding box center [433, 47] width 26 height 11
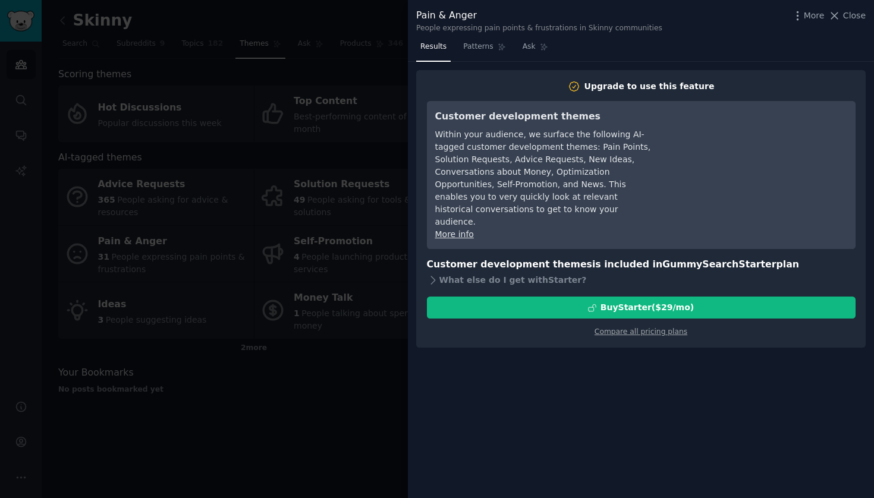
click at [166, 295] on div at bounding box center [437, 249] width 874 height 498
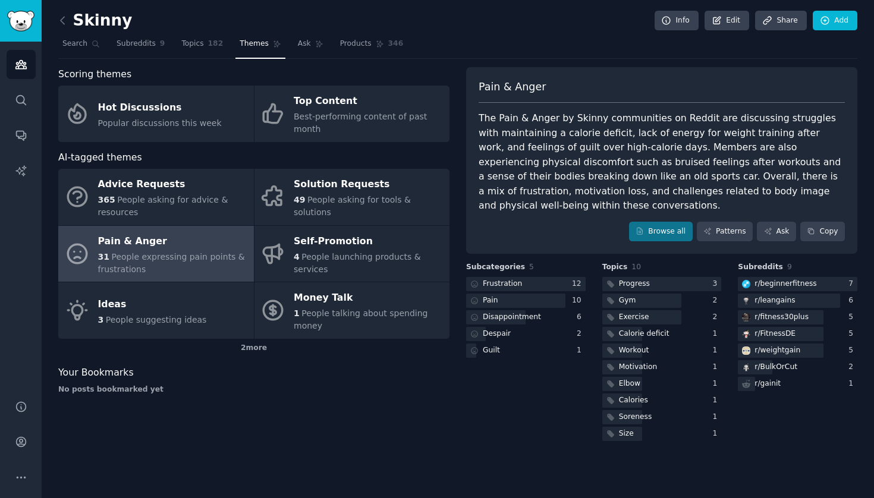
click at [203, 251] on div "31 People expressing pain points & frustrations" at bounding box center [173, 263] width 150 height 25
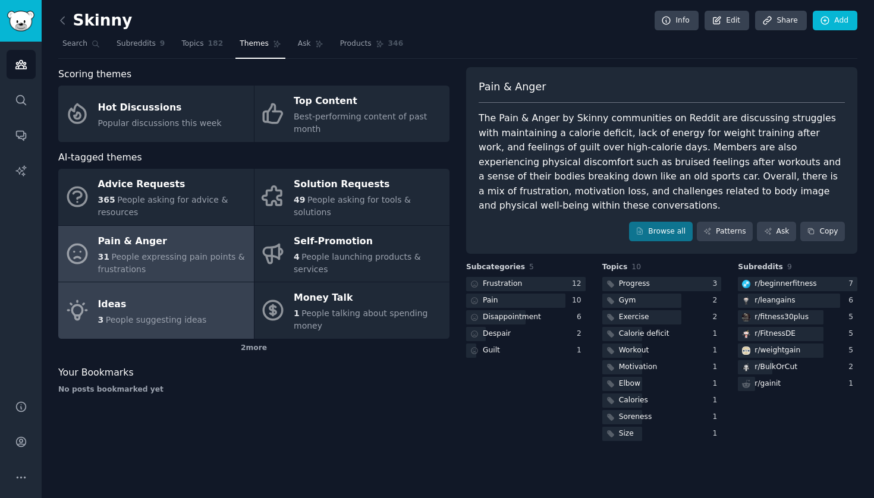
click at [206, 293] on link "Ideas 3 People suggesting ideas" at bounding box center [156, 310] width 196 height 56
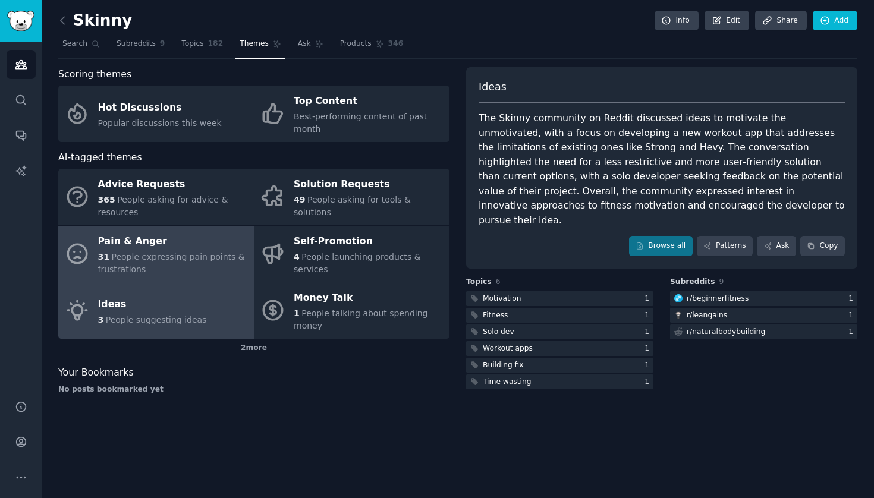
click at [204, 256] on span "People expressing pain points & frustrations" at bounding box center [171, 263] width 147 height 22
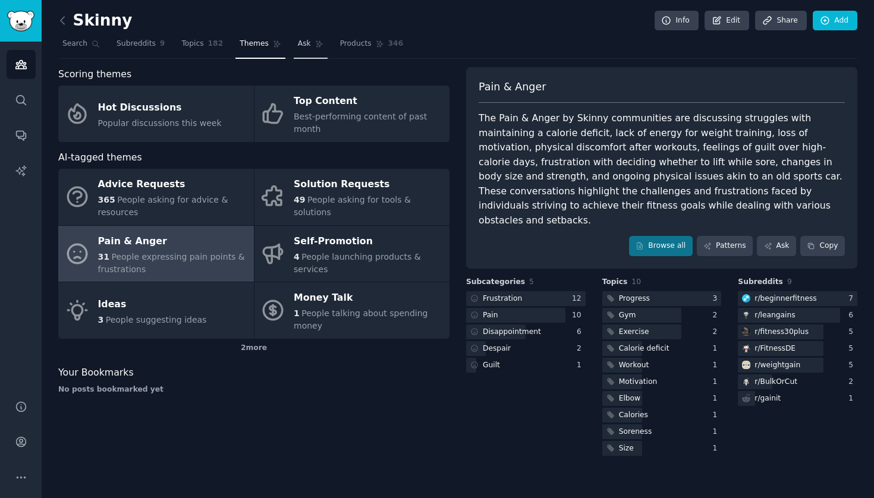
click at [298, 45] on span "Ask" at bounding box center [304, 44] width 13 height 11
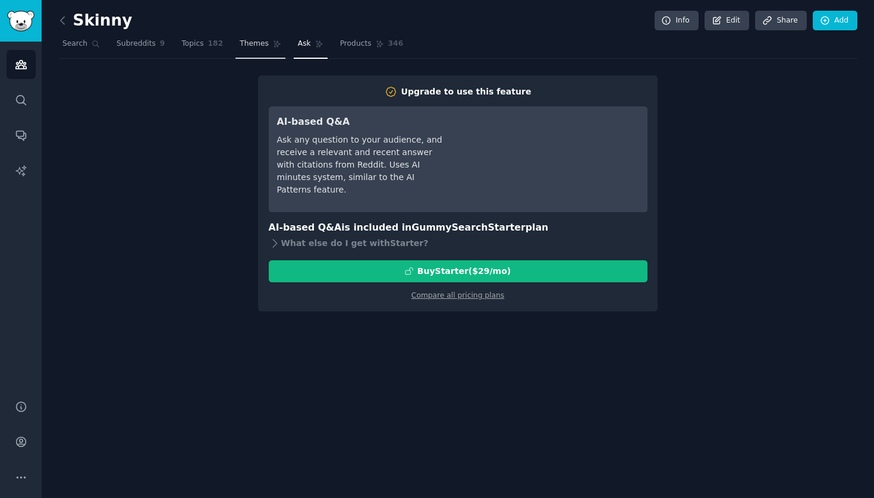
click at [251, 46] on span "Themes" at bounding box center [254, 44] width 29 height 11
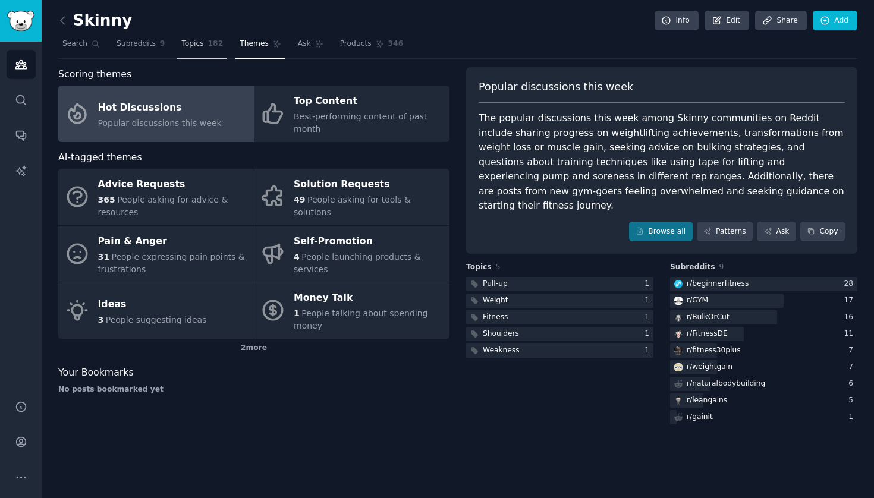
click at [193, 47] on span "Topics" at bounding box center [192, 44] width 22 height 11
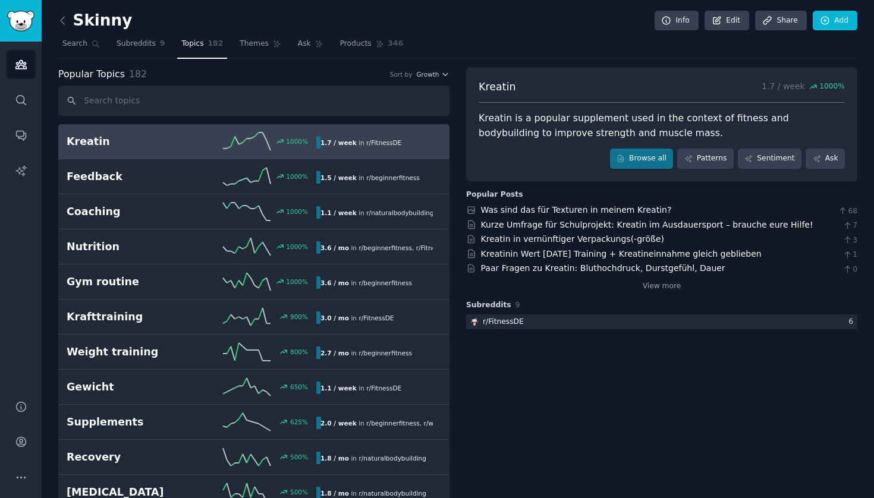
click at [670, 287] on div "View more" at bounding box center [661, 284] width 391 height 15
click at [670, 281] on link "View more" at bounding box center [662, 286] width 39 height 11
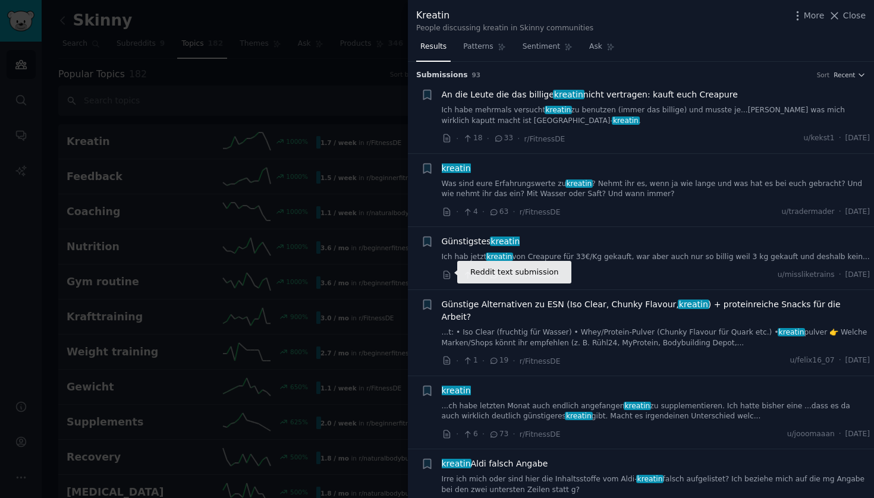
click at [219, 241] on div at bounding box center [437, 249] width 874 height 498
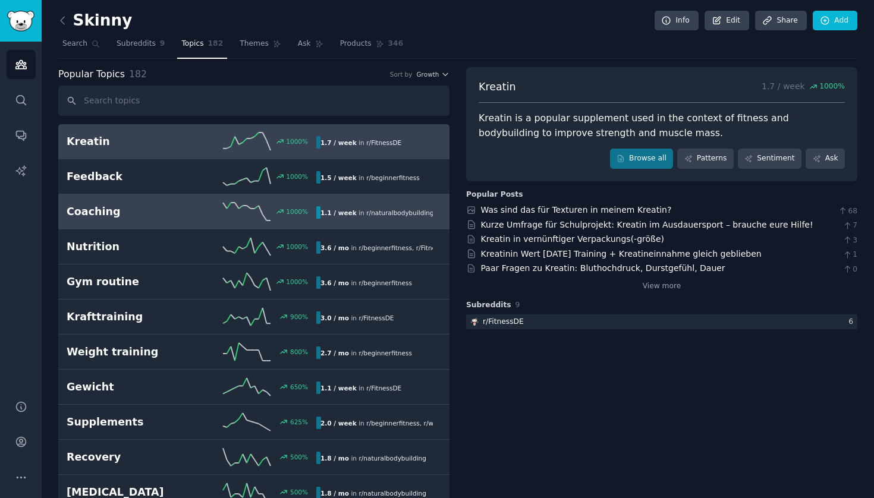
click at [185, 212] on h2 "Coaching" at bounding box center [129, 211] width 125 height 15
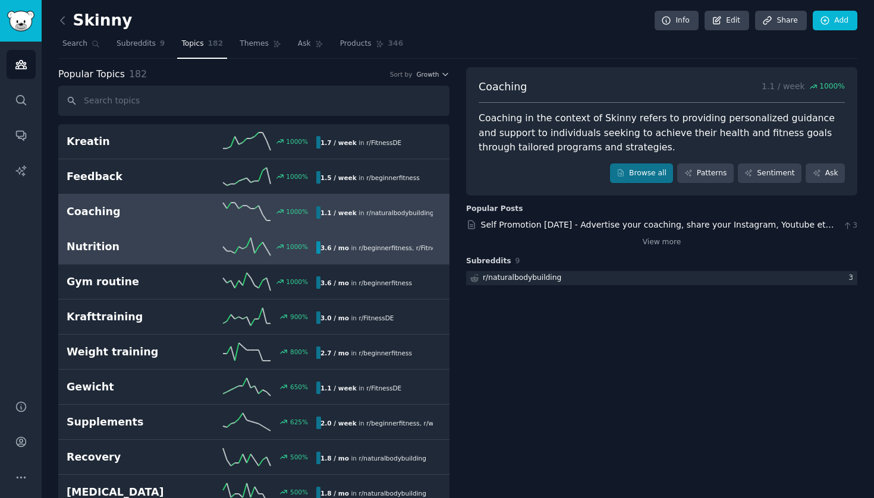
click at [205, 245] on div "1000 %" at bounding box center [253, 247] width 125 height 18
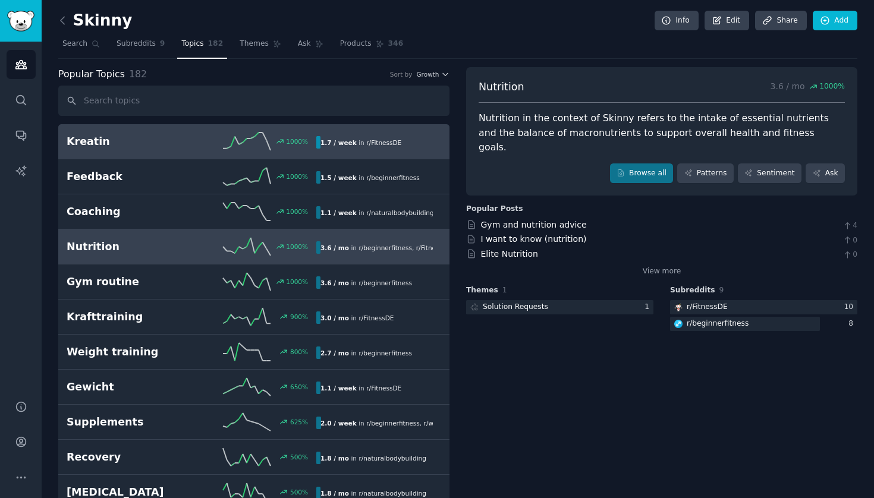
click at [175, 143] on h2 "Kreatin" at bounding box center [129, 141] width 125 height 15
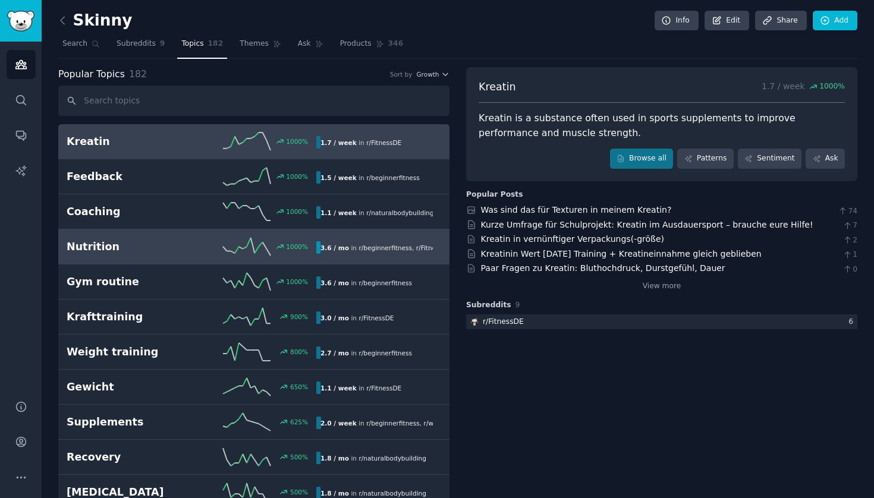
click at [138, 245] on h2 "Nutrition" at bounding box center [129, 247] width 125 height 15
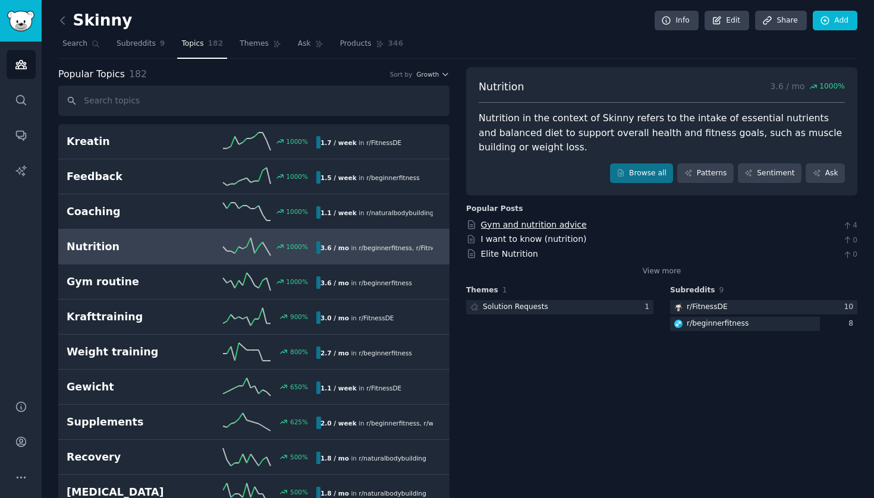
click at [558, 220] on link "Gym and nutrition advice" at bounding box center [534, 225] width 106 height 10
